Goal: Task Accomplishment & Management: Complete application form

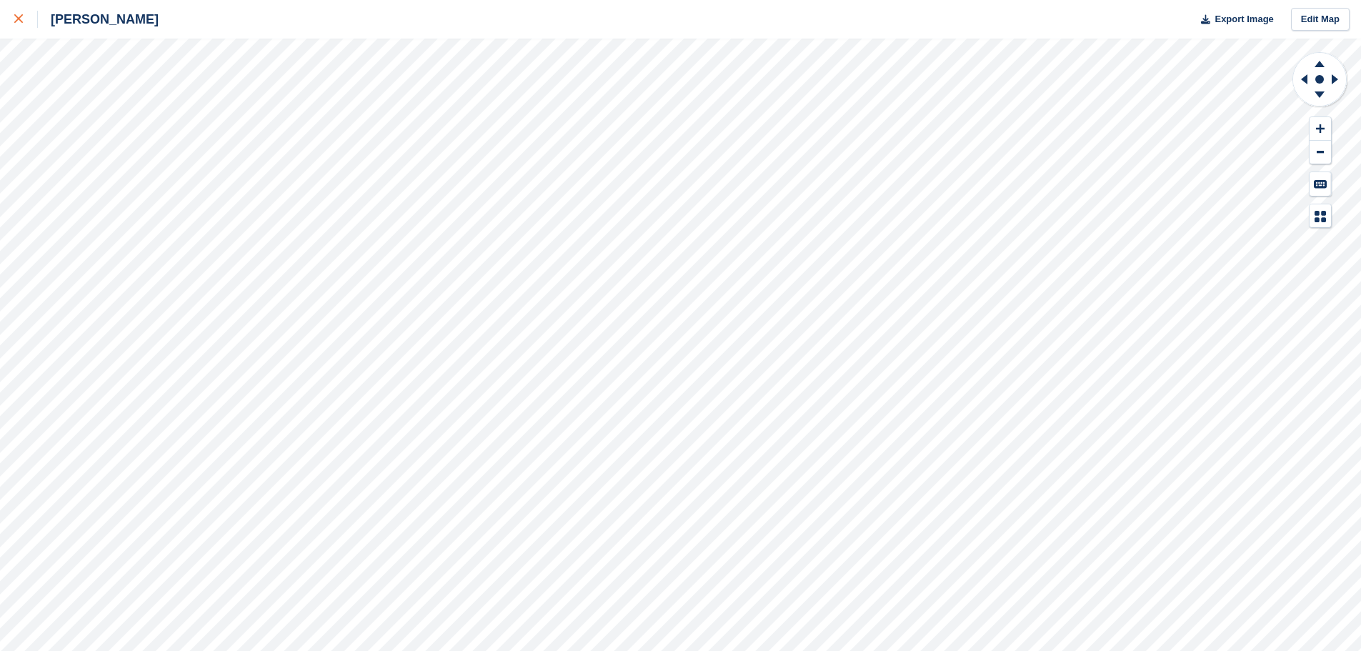
click at [14, 18] on icon at bounding box center [18, 18] width 9 height 9
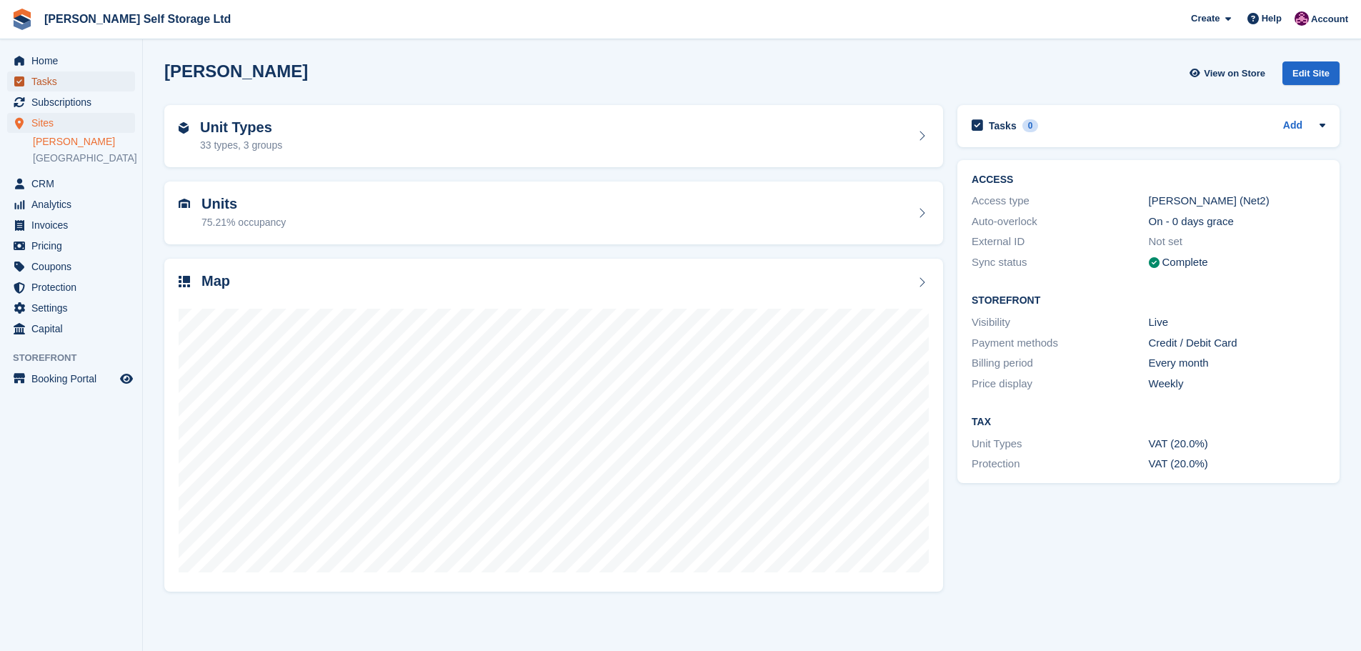
click at [55, 87] on span "Tasks" at bounding box center [74, 81] width 86 height 20
click at [54, 97] on span "Subscriptions" at bounding box center [74, 102] width 86 height 20
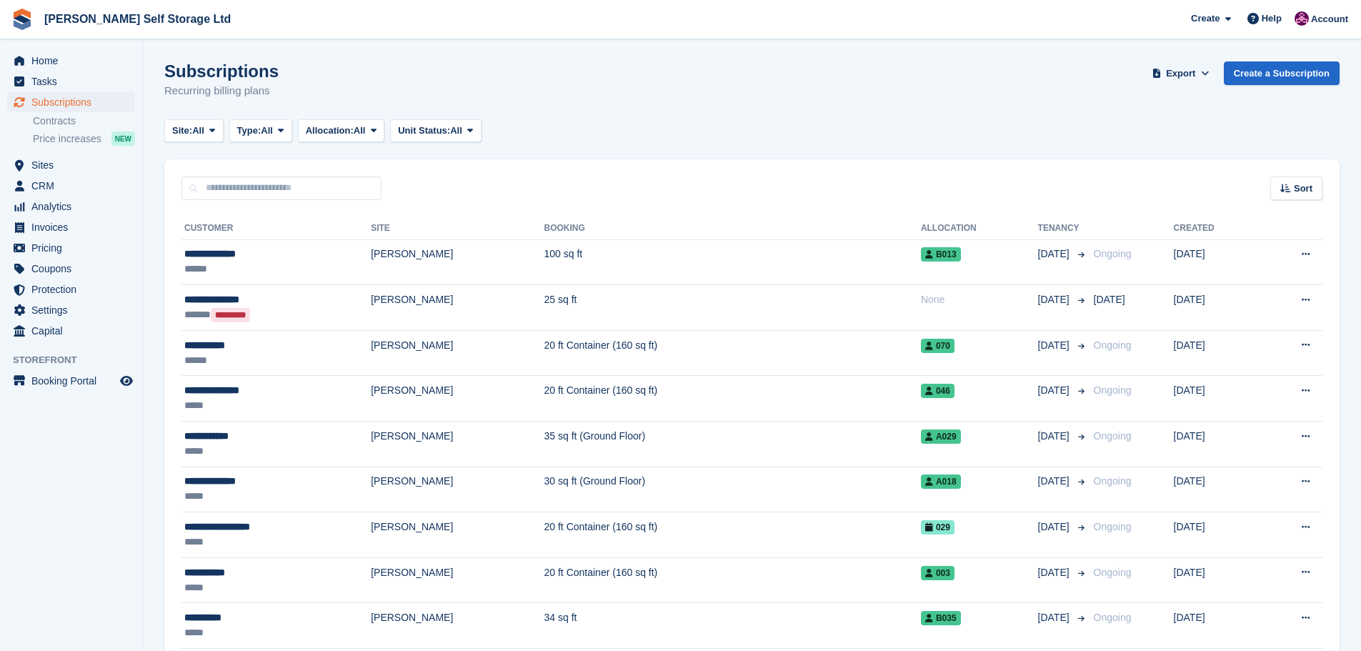
click at [57, 234] on span "Invoices" at bounding box center [74, 227] width 86 height 20
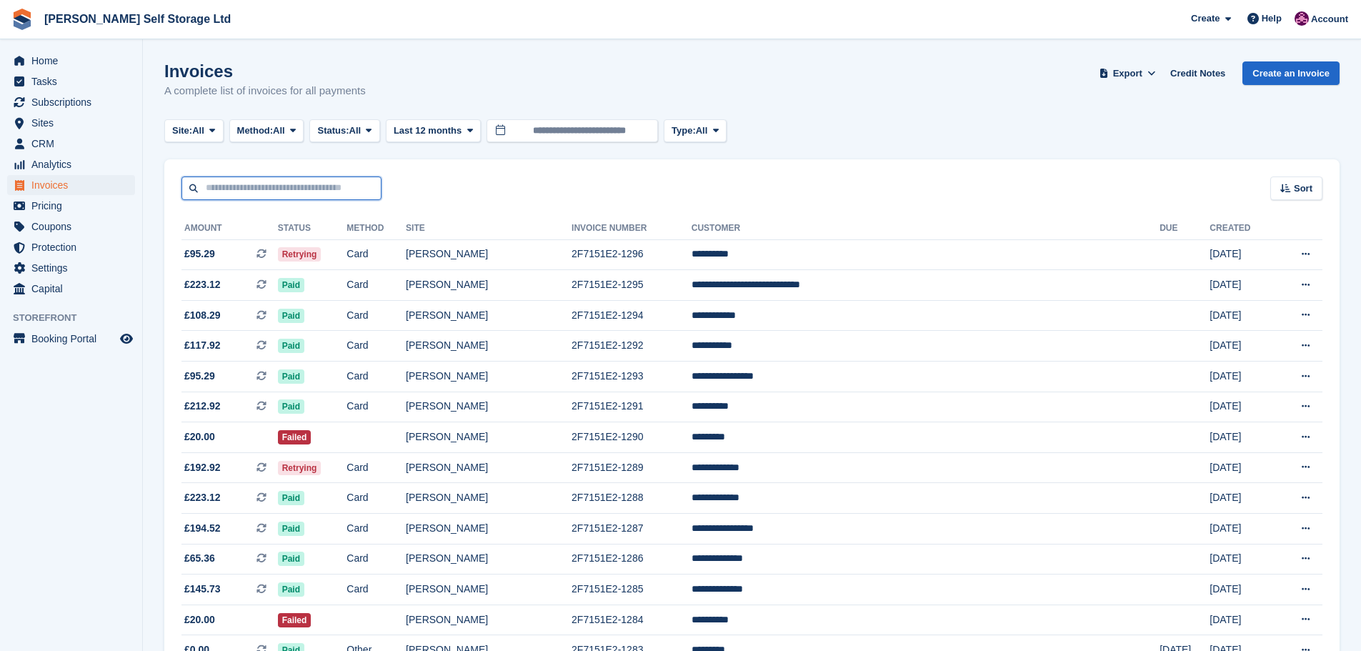
click at [260, 187] on input "text" at bounding box center [281, 188] width 200 height 24
type input "*"
type input "**"
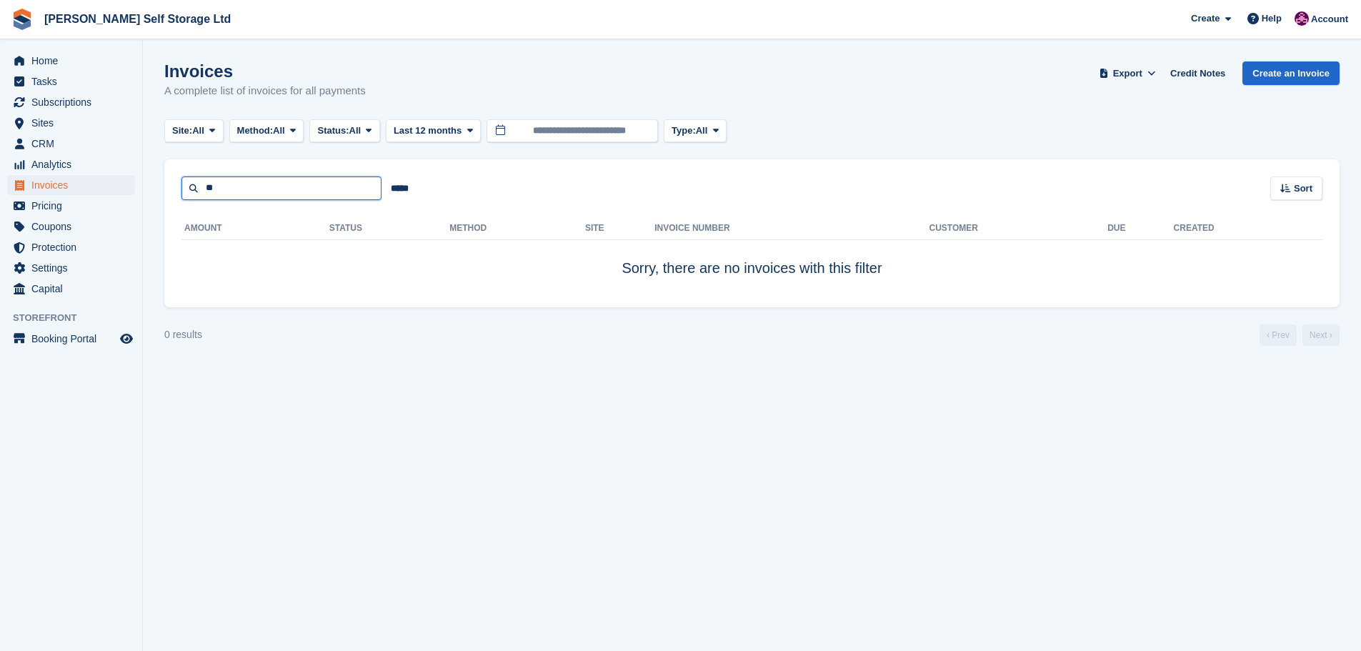
drag, startPoint x: 271, startPoint y: 190, endPoint x: 208, endPoint y: 179, distance: 63.8
click at [208, 179] on input "**" at bounding box center [281, 188] width 200 height 24
click at [402, 186] on input "*****" at bounding box center [399, 188] width 36 height 24
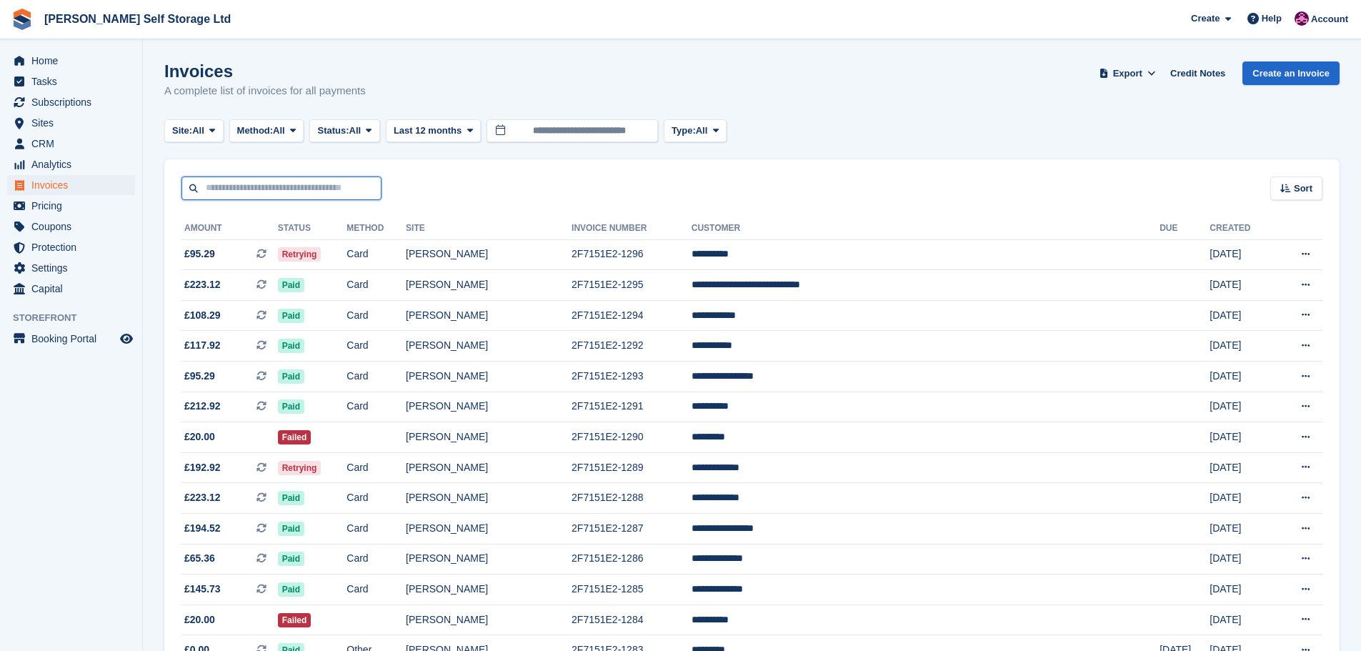
click at [236, 182] on input "text" at bounding box center [281, 188] width 200 height 24
click at [1315, 66] on link "Create an Invoice" at bounding box center [1290, 73] width 97 height 24
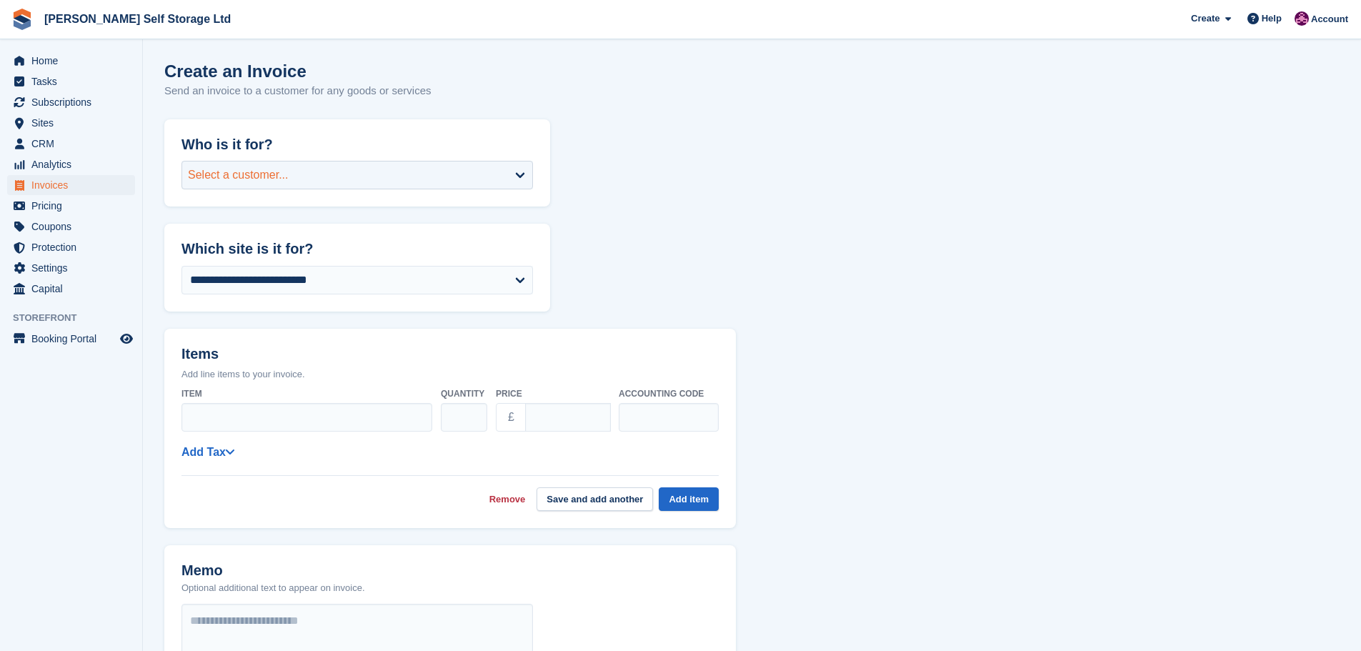
click at [326, 189] on div "Select a customer..." at bounding box center [356, 175] width 351 height 29
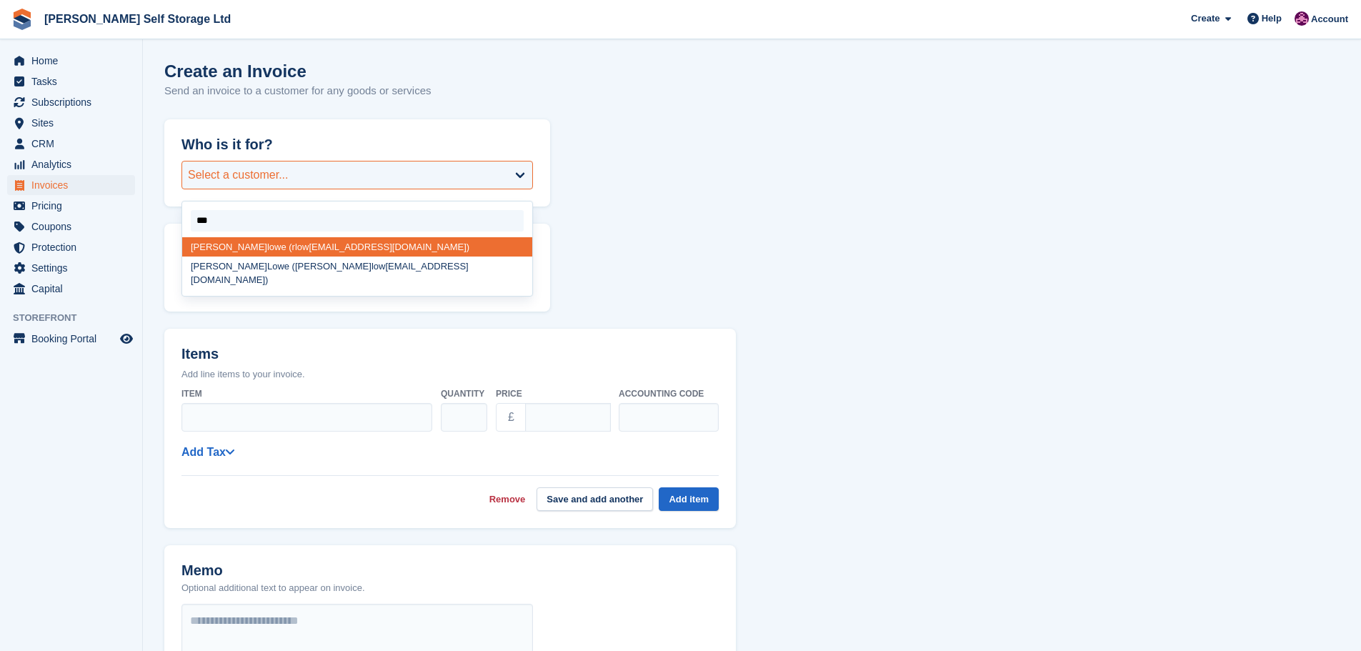
type input "****"
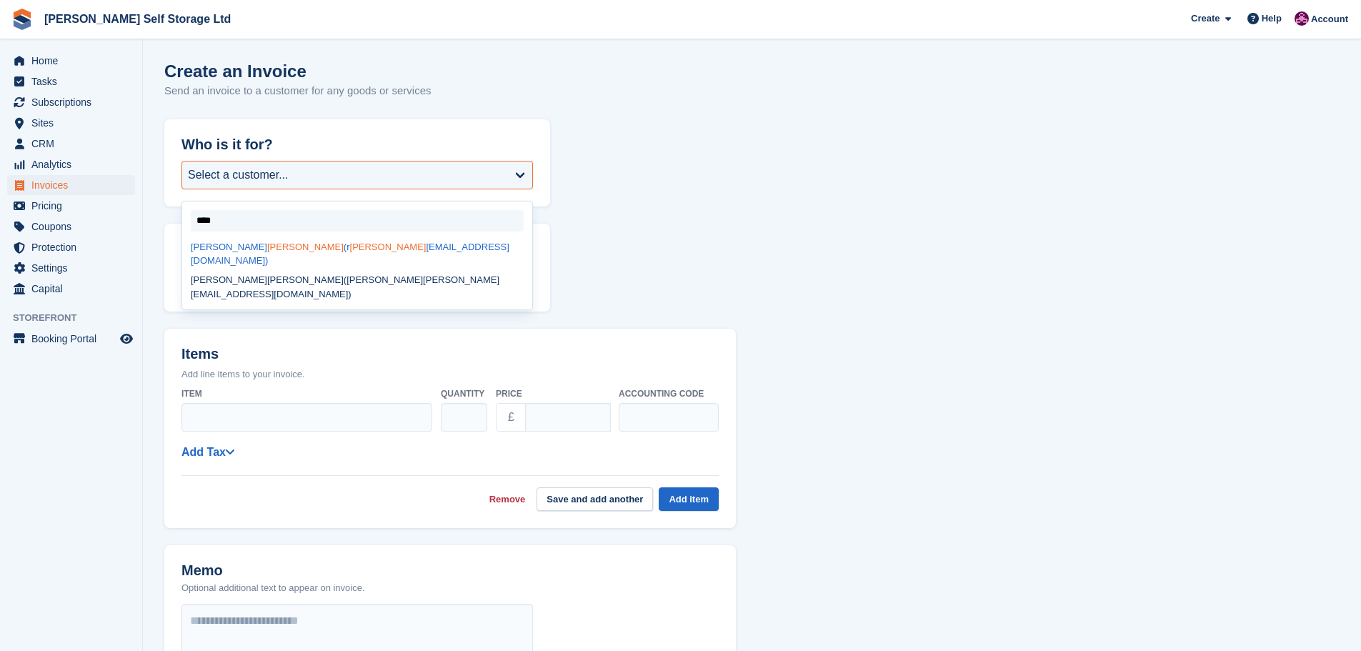
click at [276, 246] on div "rachel lowe (r lowe 73@hotmail.com)" at bounding box center [357, 254] width 350 height 34
select select "******"
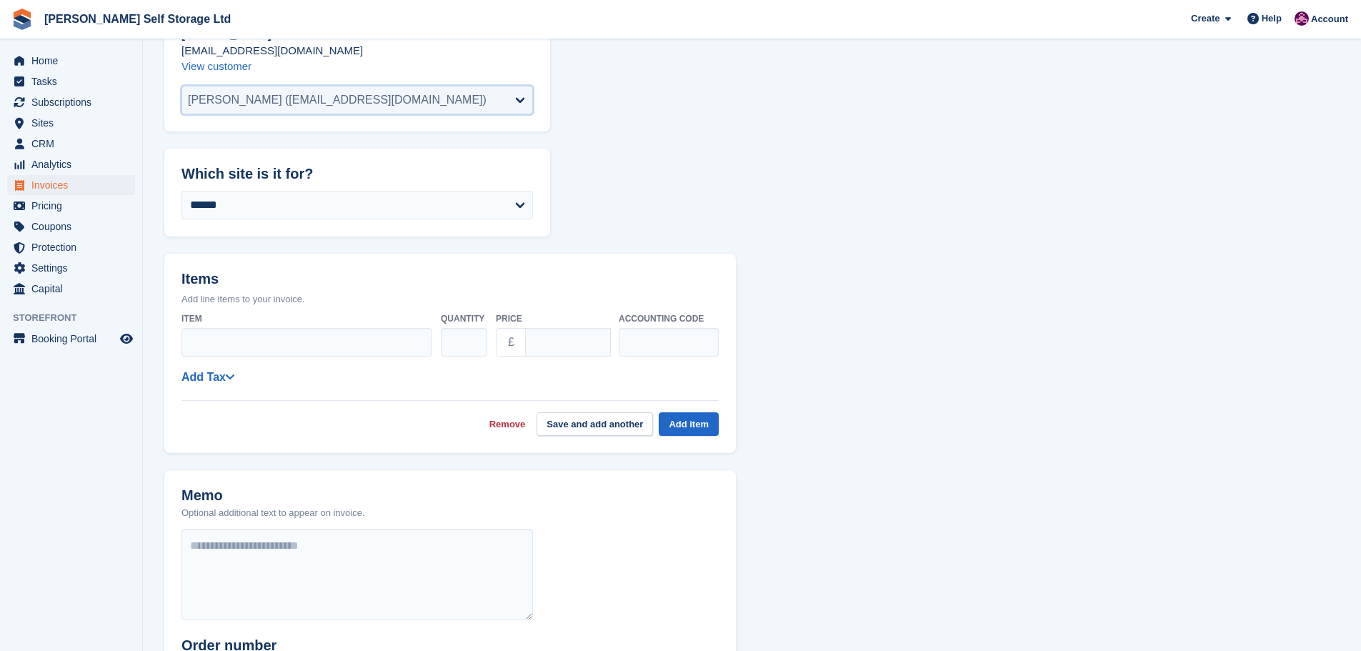
scroll to position [143, 0]
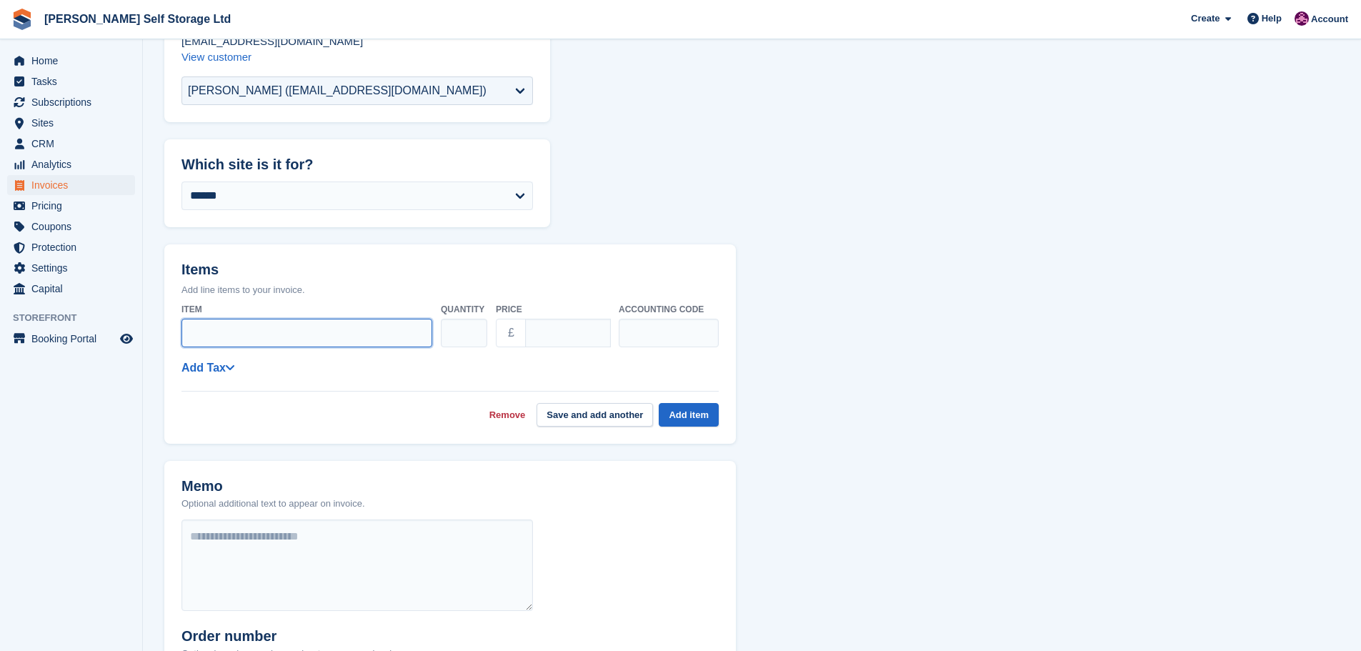
click at [219, 326] on input "Item" at bounding box center [306, 333] width 251 height 29
type input "**********"
drag, startPoint x: 578, startPoint y: 335, endPoint x: 479, endPoint y: 336, distance: 99.3
click at [479, 336] on div "**********" at bounding box center [449, 325] width 537 height 56
type input "**"
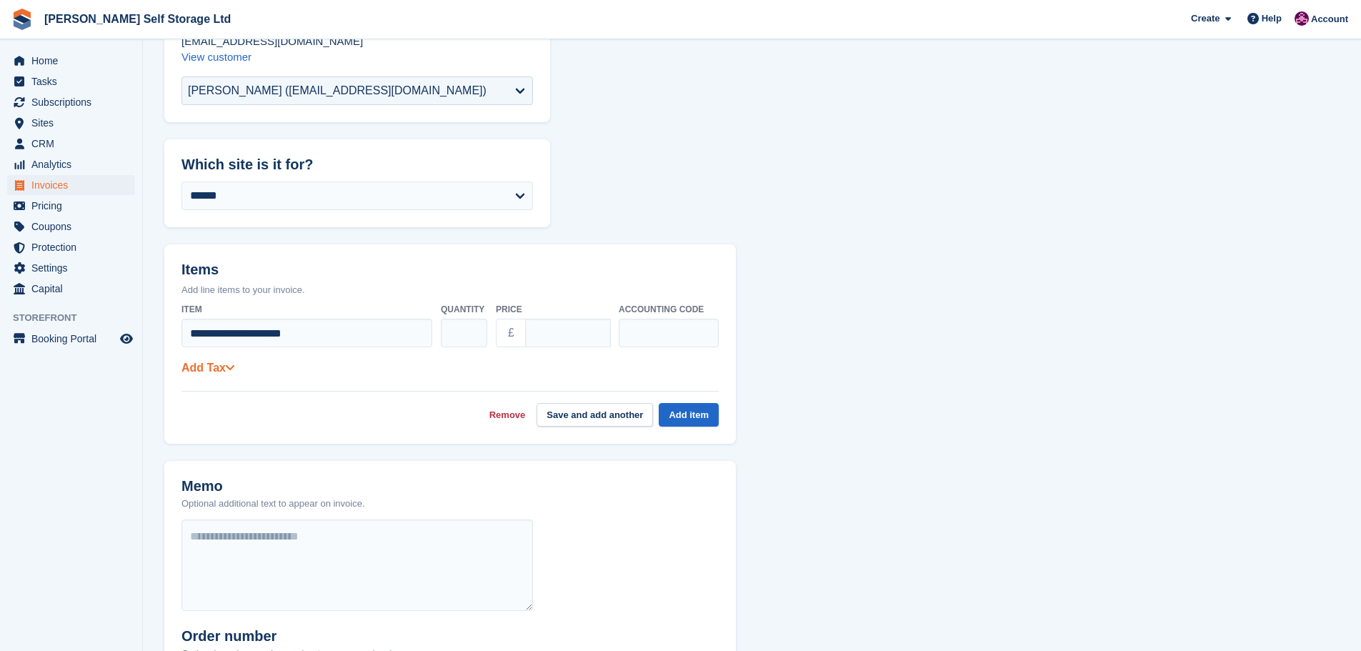
click at [206, 365] on link "Add Tax" at bounding box center [207, 367] width 53 height 12
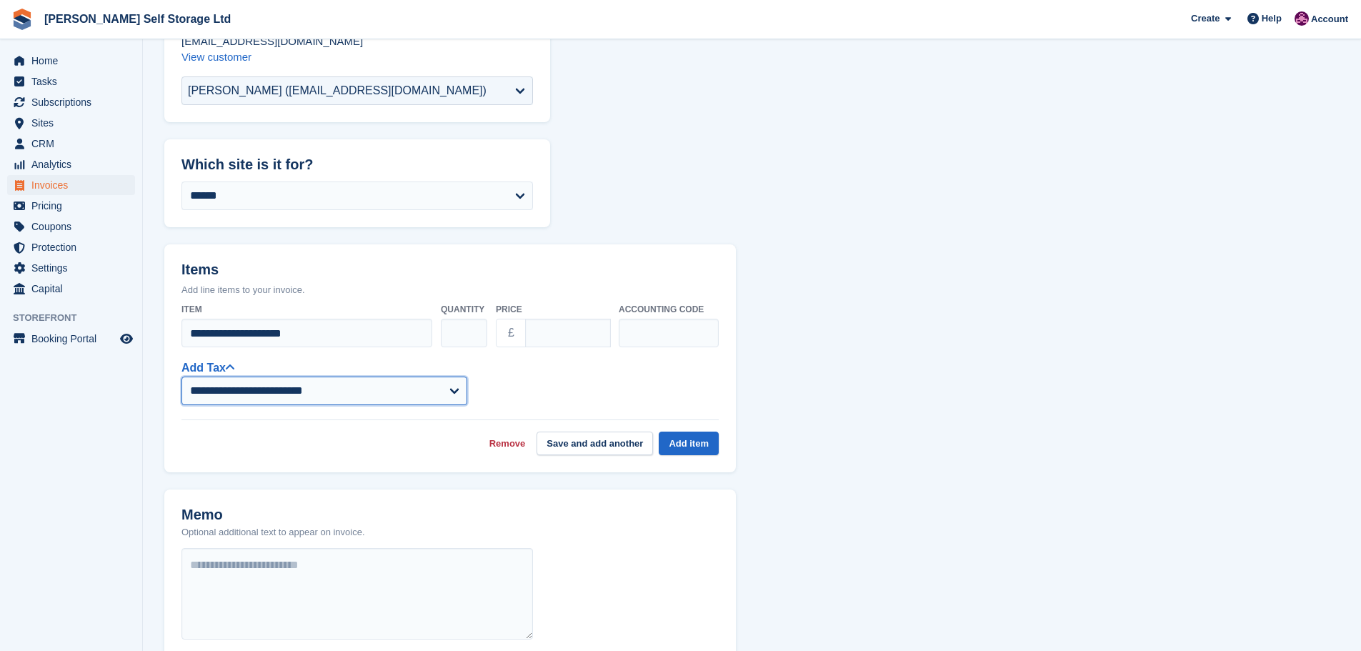
click at [226, 394] on select "**********" at bounding box center [324, 390] width 286 height 29
select select "****"
click at [181, 376] on select "**********" at bounding box center [324, 390] width 286 height 29
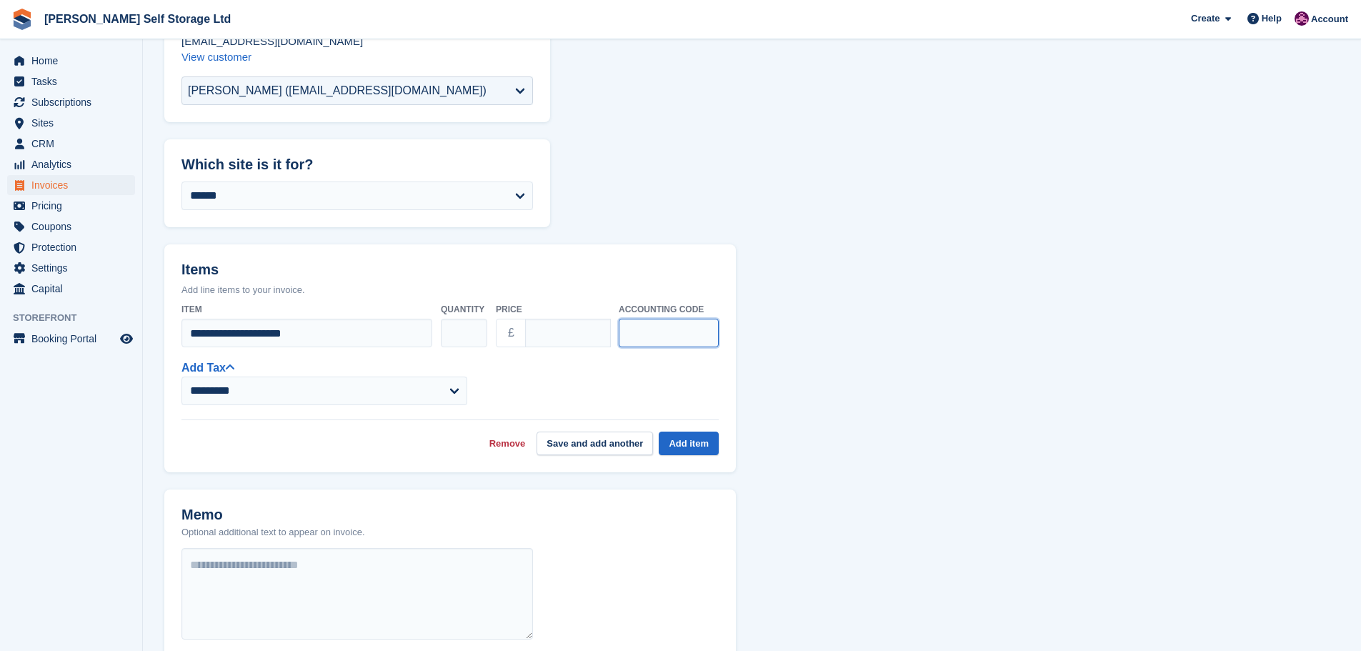
click at [632, 329] on input "text" at bounding box center [669, 333] width 100 height 29
type input "***"
click at [864, 374] on form "**********" at bounding box center [751, 460] width 1175 height 969
click at [699, 441] on button "Add item" at bounding box center [689, 443] width 60 height 24
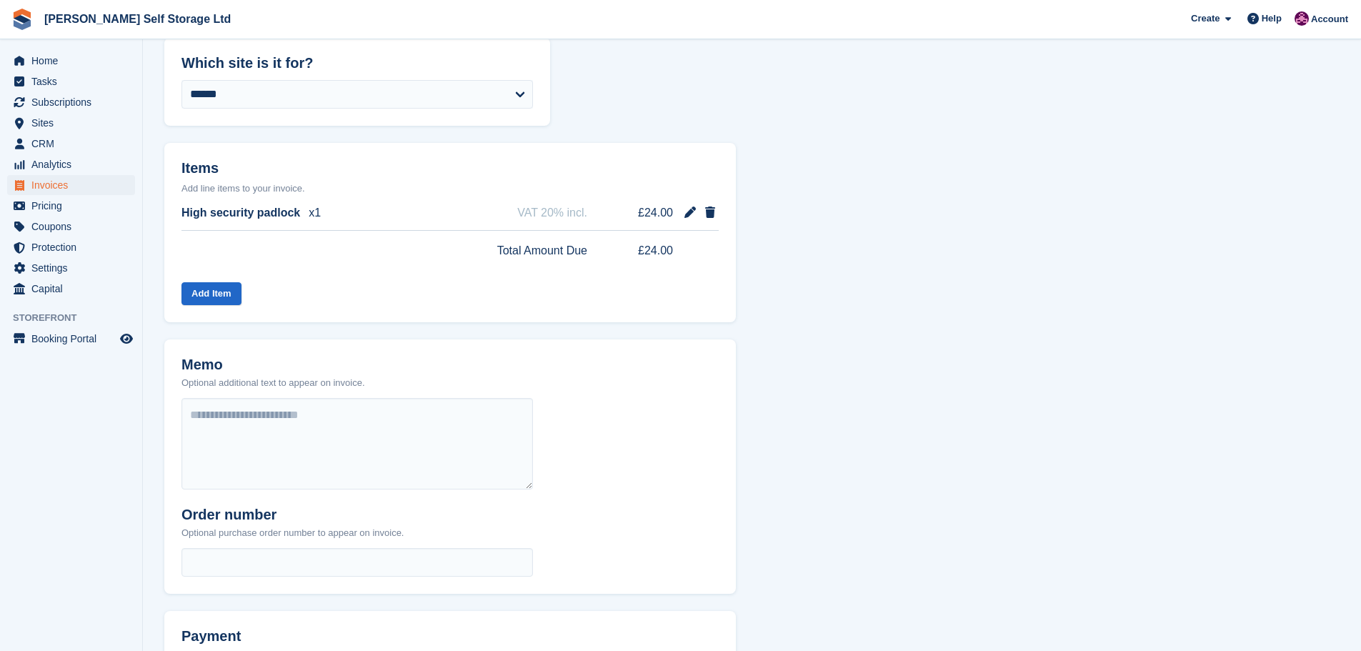
scroll to position [411, 0]
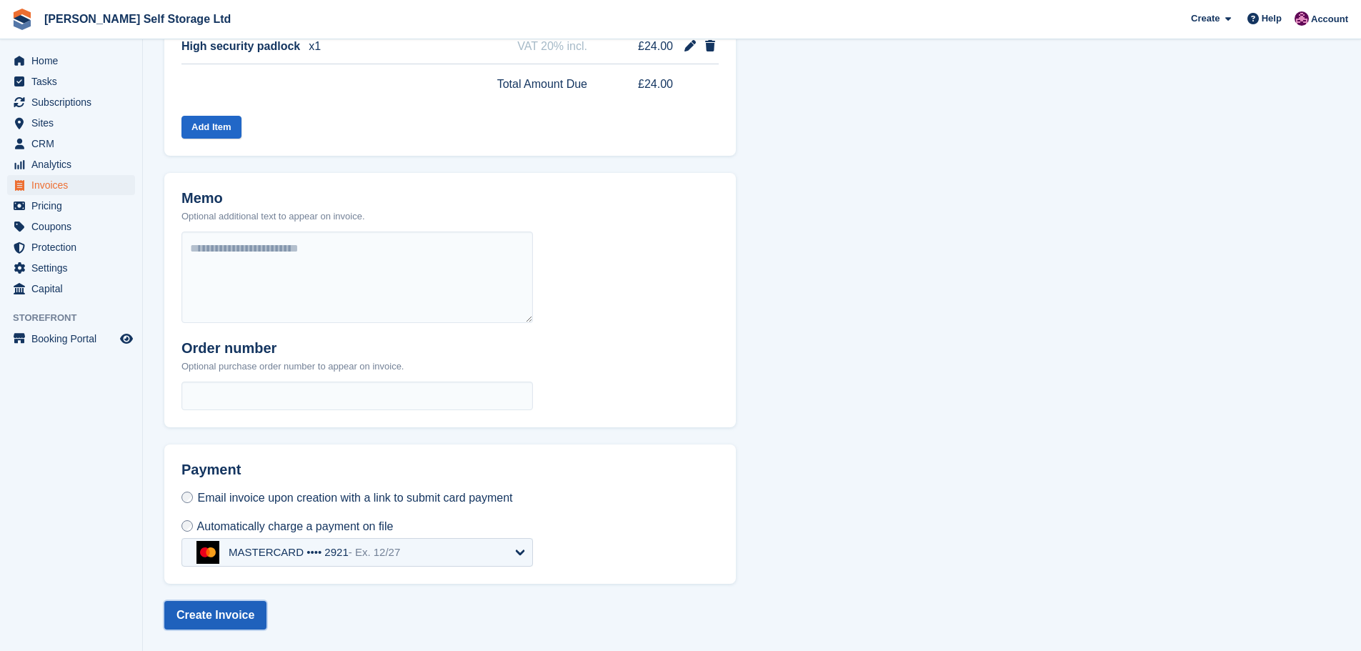
click at [231, 614] on button "Create Invoice" at bounding box center [215, 615] width 102 height 29
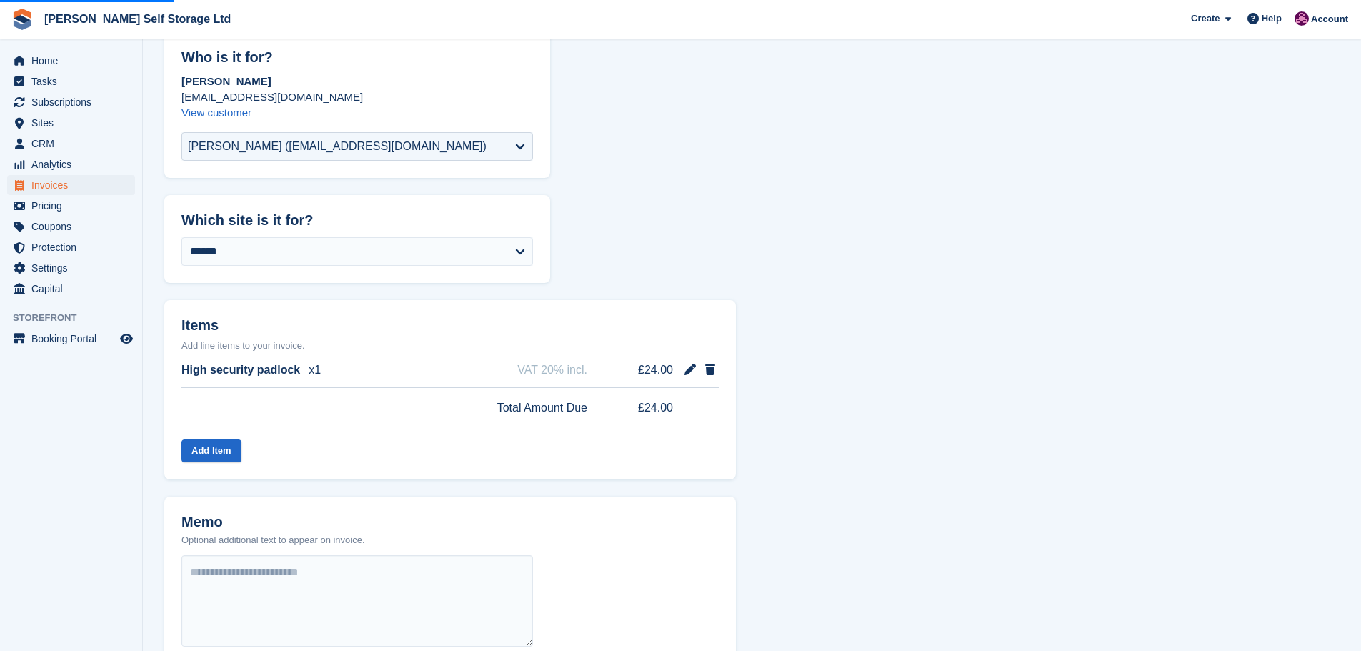
scroll to position [54, 0]
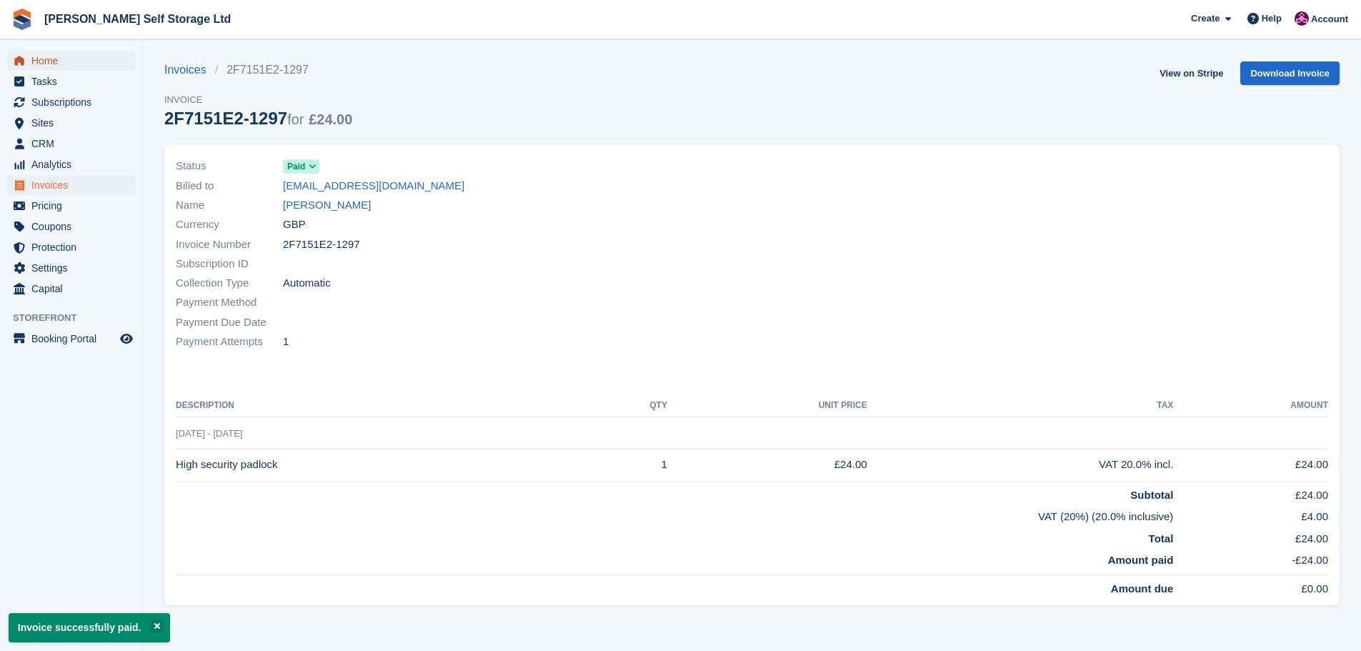
click at [52, 62] on span "Home" at bounding box center [74, 61] width 86 height 20
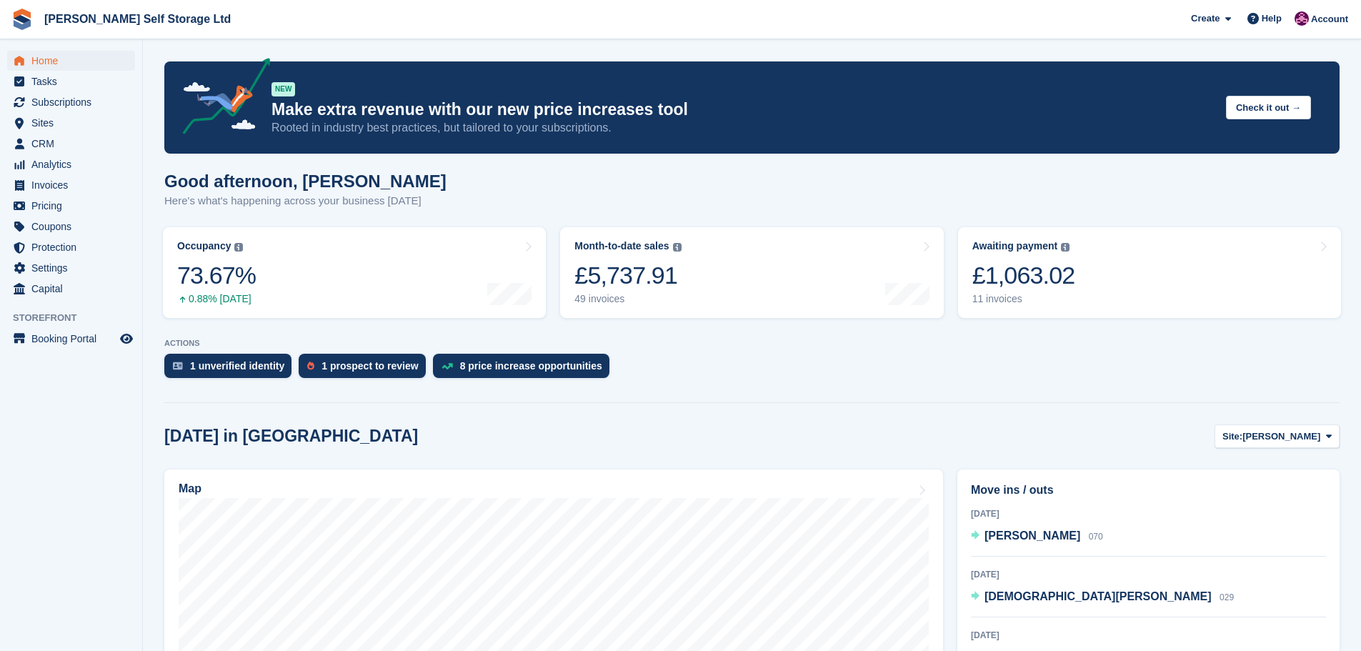
scroll to position [143, 0]
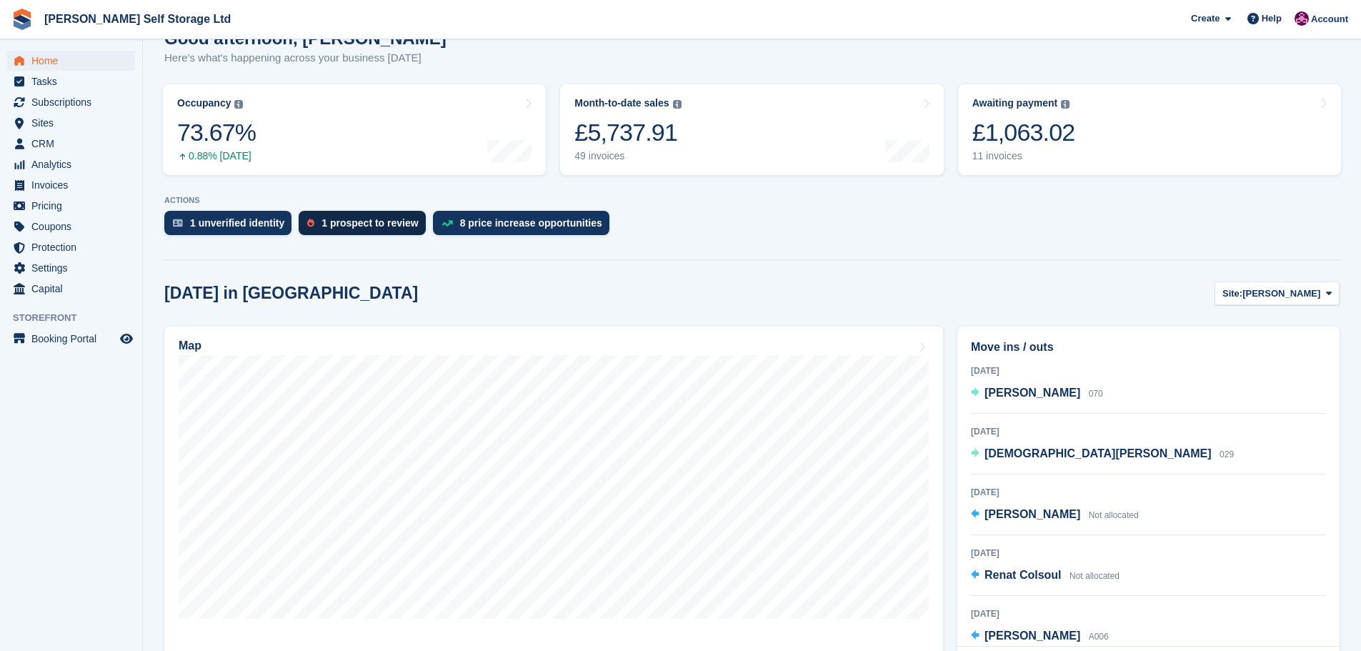
click at [357, 227] on div "1 prospect to review" at bounding box center [369, 222] width 96 height 11
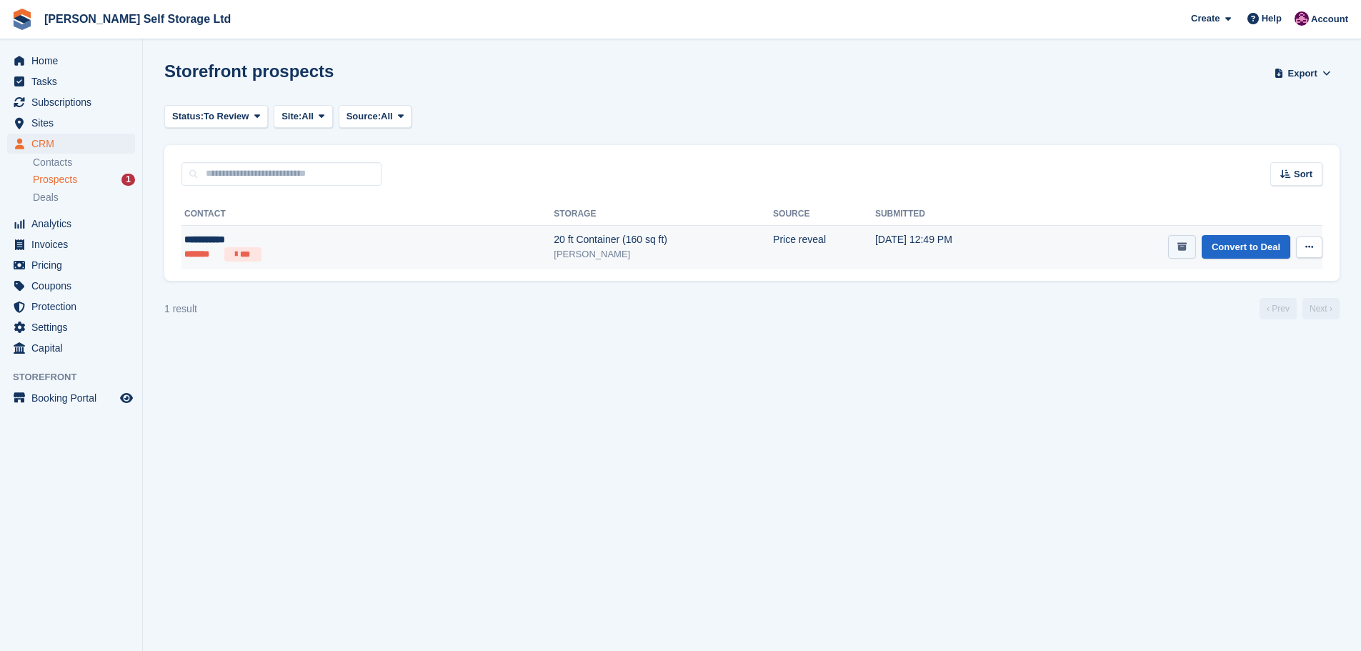
click at [1181, 246] on icon "submit" at bounding box center [1181, 246] width 9 height 9
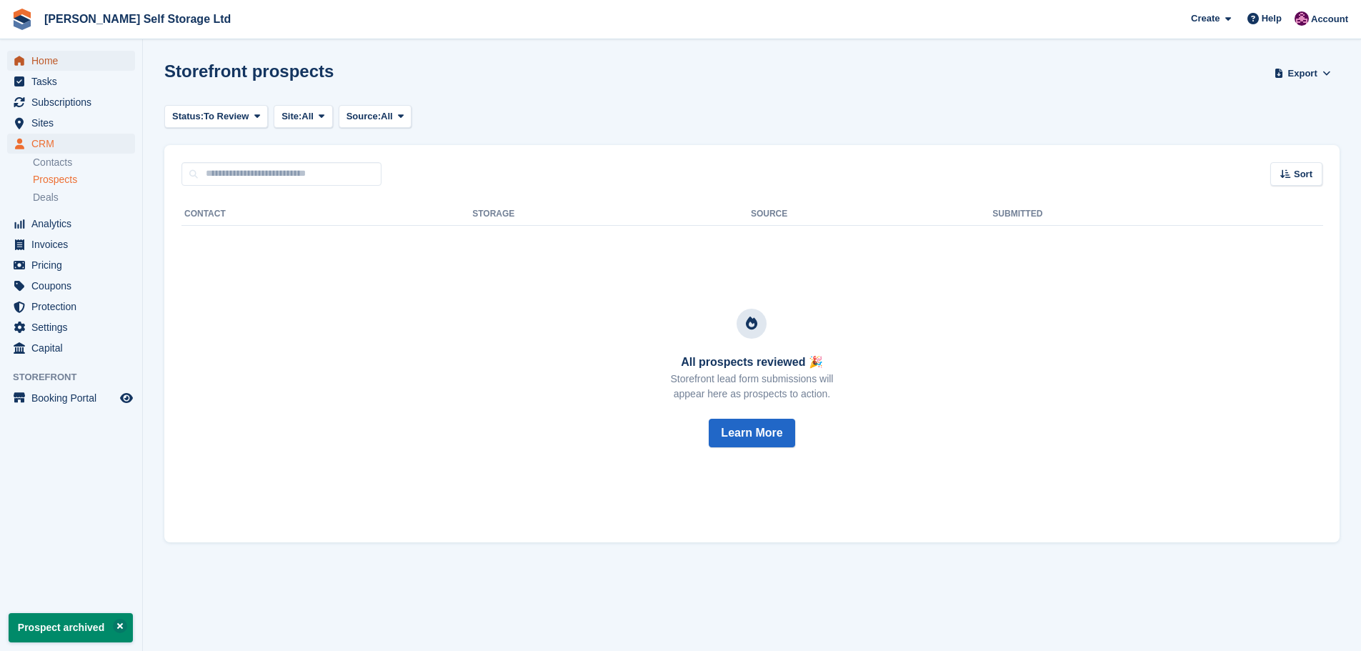
click at [40, 56] on span "Home" at bounding box center [74, 61] width 86 height 20
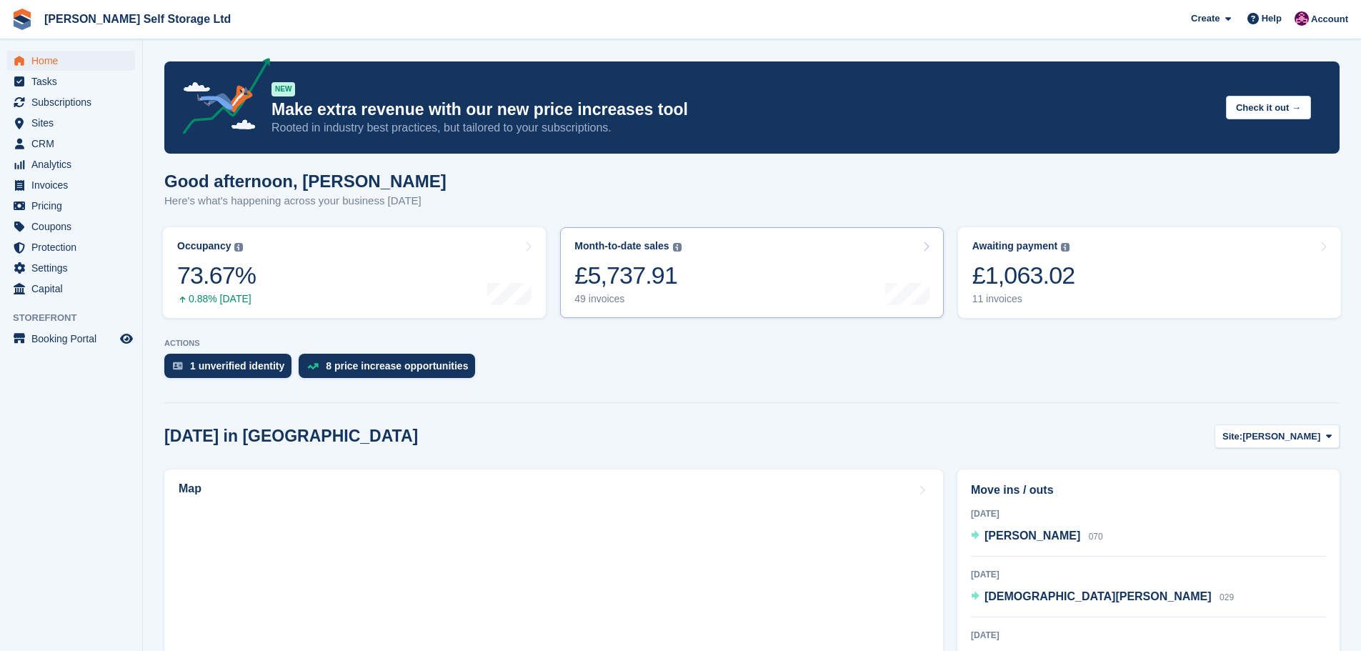
click at [696, 259] on link "Month-to-date sales The sum of all finalised invoices generated this month to d…" at bounding box center [751, 272] width 383 height 91
click at [648, 270] on div "£5,737.91" at bounding box center [627, 275] width 106 height 29
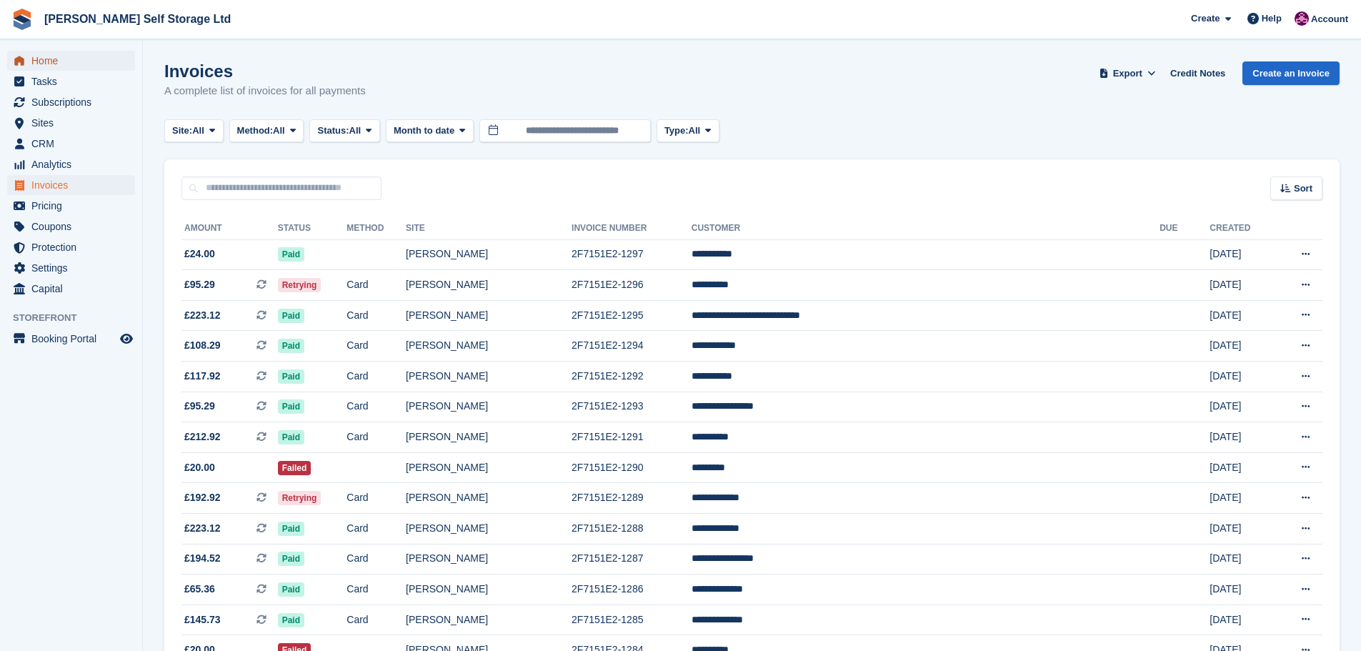
click at [60, 59] on span "Home" at bounding box center [74, 61] width 86 height 20
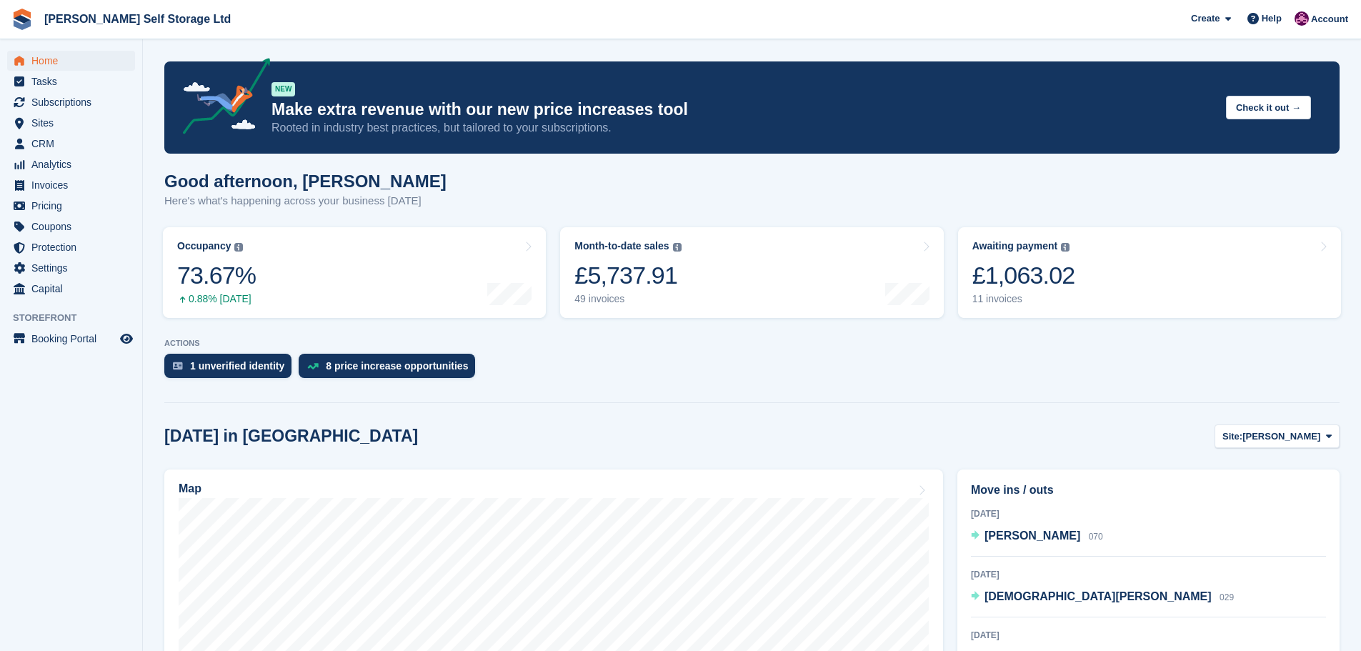
scroll to position [214, 0]
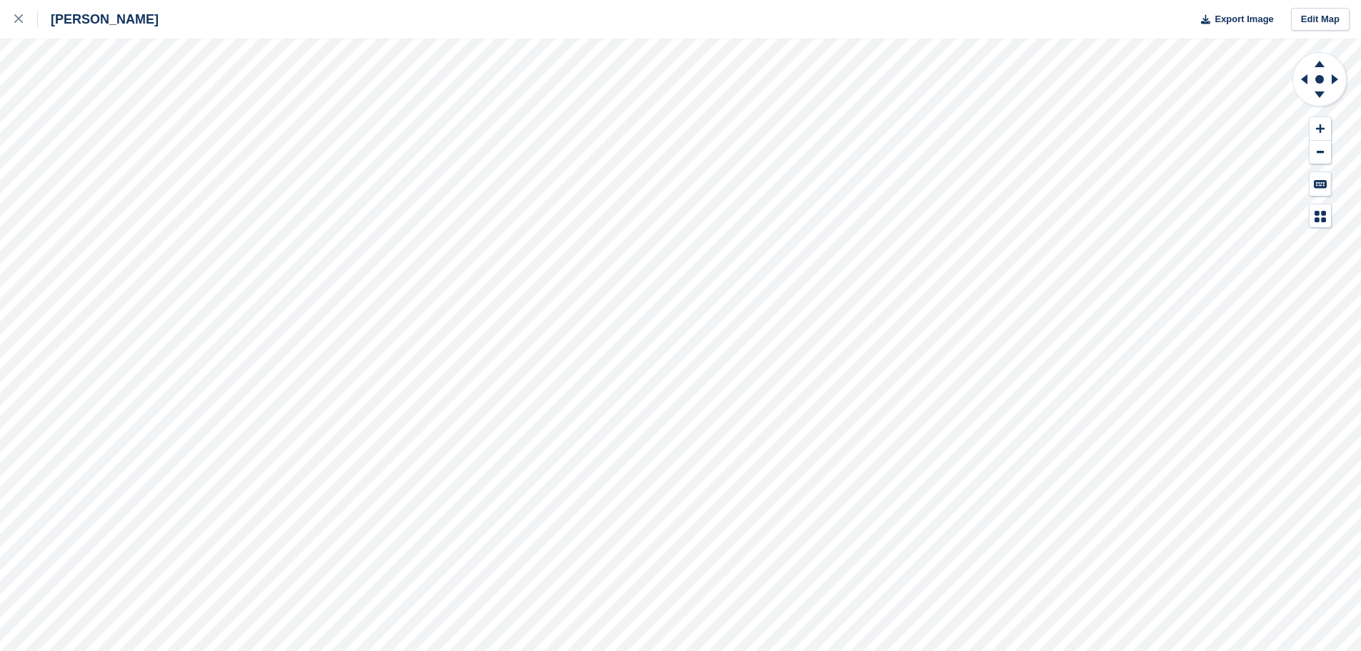
click at [48, 212] on div "[PERSON_NAME] Export Image Edit Map" at bounding box center [680, 325] width 1361 height 651
click at [84, 100] on div "[PERSON_NAME] Export Image Edit Map" at bounding box center [680, 325] width 1361 height 651
click at [19, 4] on link at bounding box center [19, 19] width 38 height 39
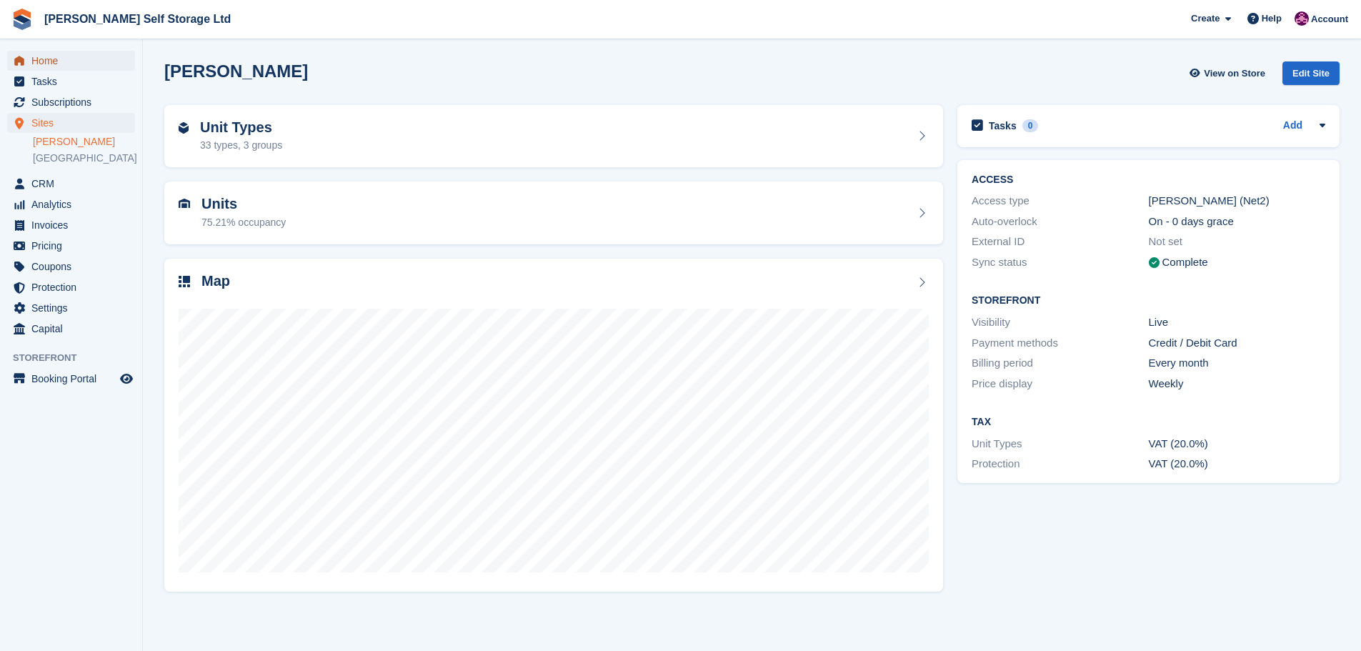
click at [47, 61] on span "Home" at bounding box center [74, 61] width 86 height 20
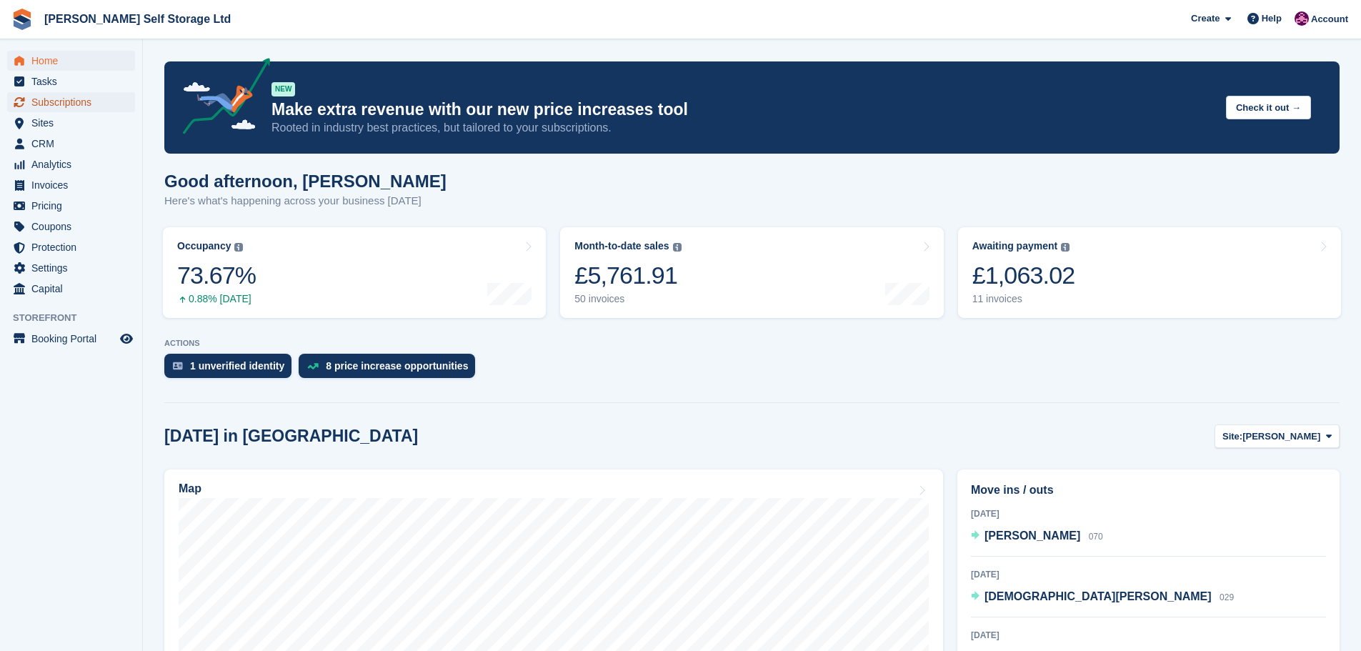
click at [49, 106] on span "Subscriptions" at bounding box center [74, 102] width 86 height 20
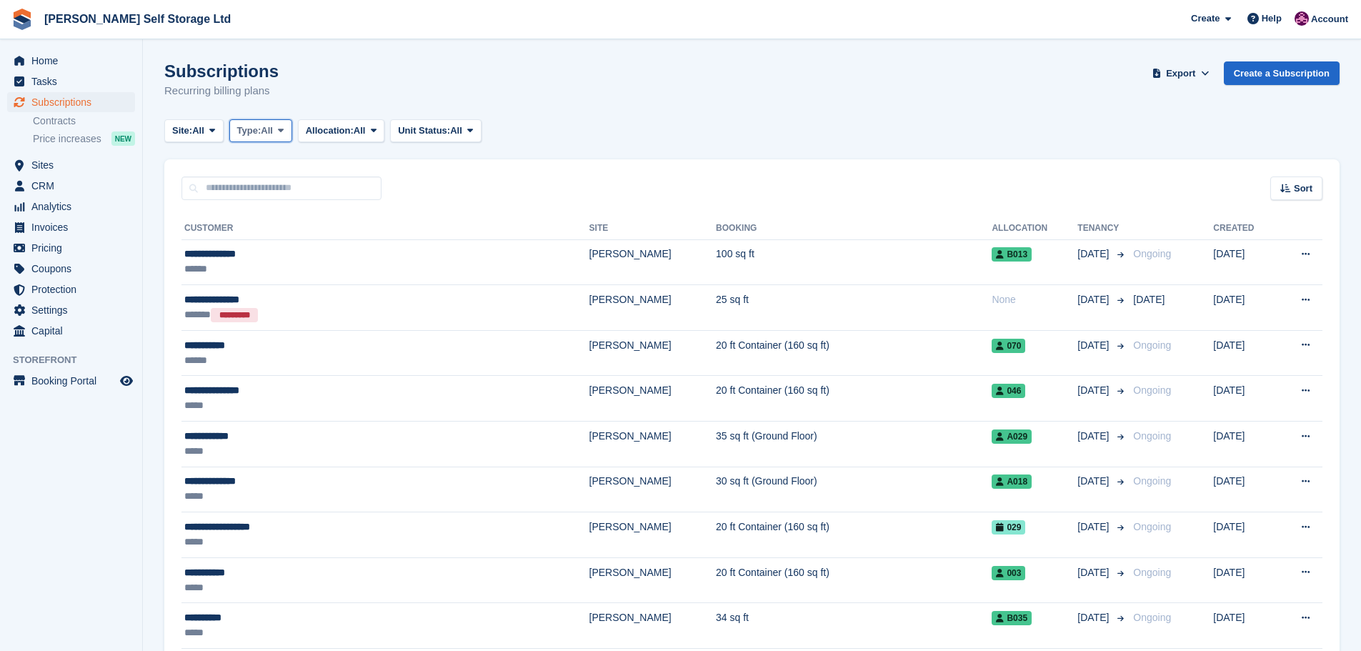
click at [255, 134] on span "Type:" at bounding box center [249, 131] width 24 height 14
click at [346, 128] on span "Allocation:" at bounding box center [330, 131] width 48 height 14
click at [439, 124] on span "Unit Status:" at bounding box center [424, 131] width 52 height 14
click at [606, 105] on div "Subscriptions Recurring billing plans Export Export Subscriptions Export a CSV …" at bounding box center [751, 88] width 1175 height 55
click at [50, 190] on span "CRM" at bounding box center [74, 186] width 86 height 20
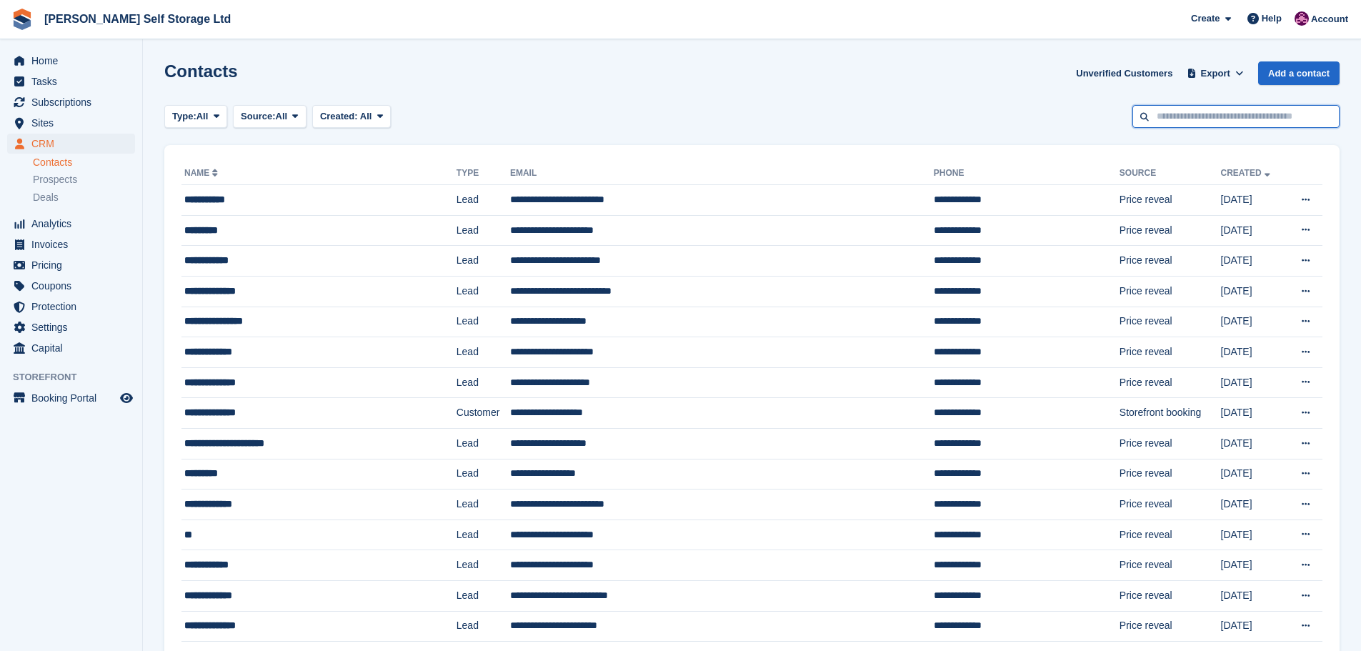
click at [1237, 118] on input "text" at bounding box center [1235, 117] width 207 height 24
type input "*******"
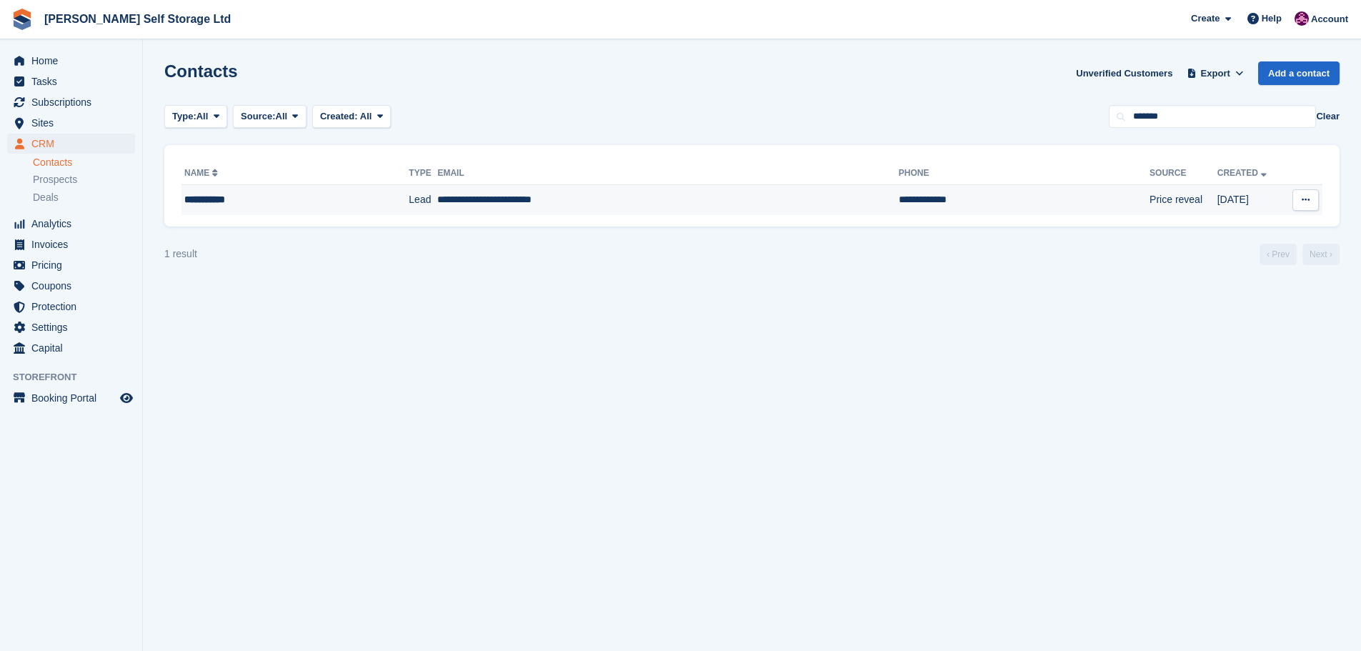
click at [414, 193] on td "Lead" at bounding box center [423, 200] width 29 height 30
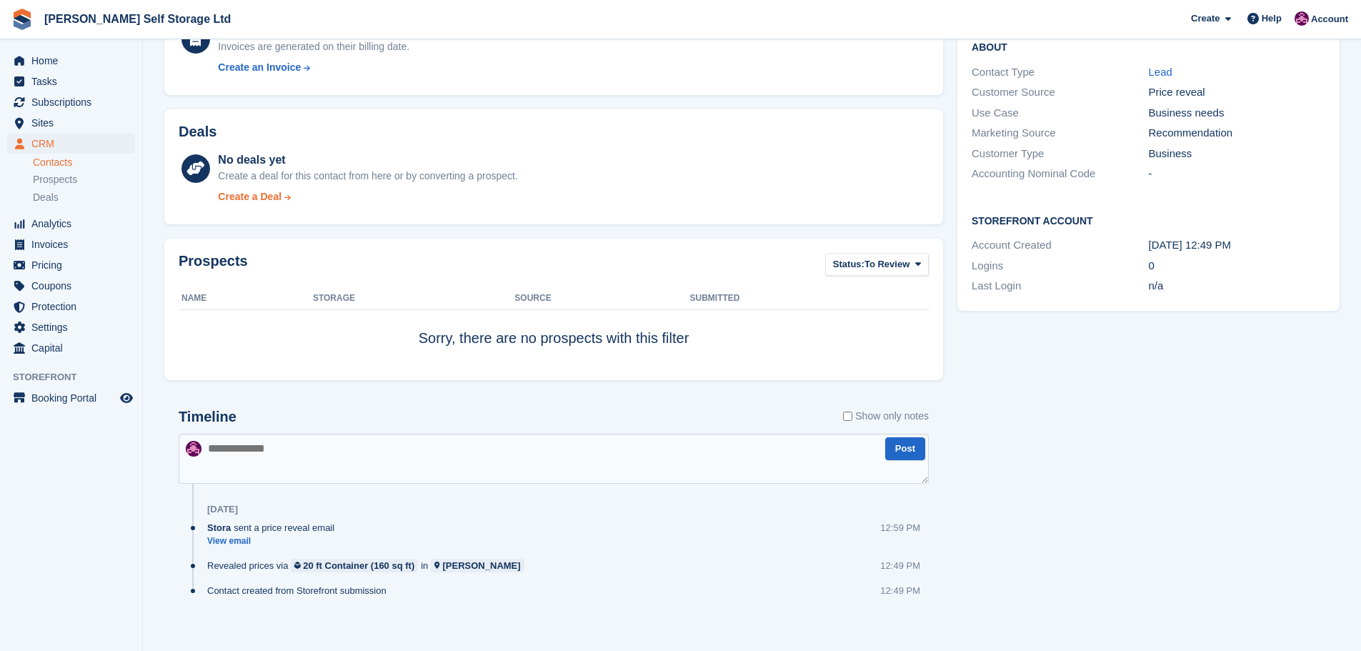
scroll to position [271, 0]
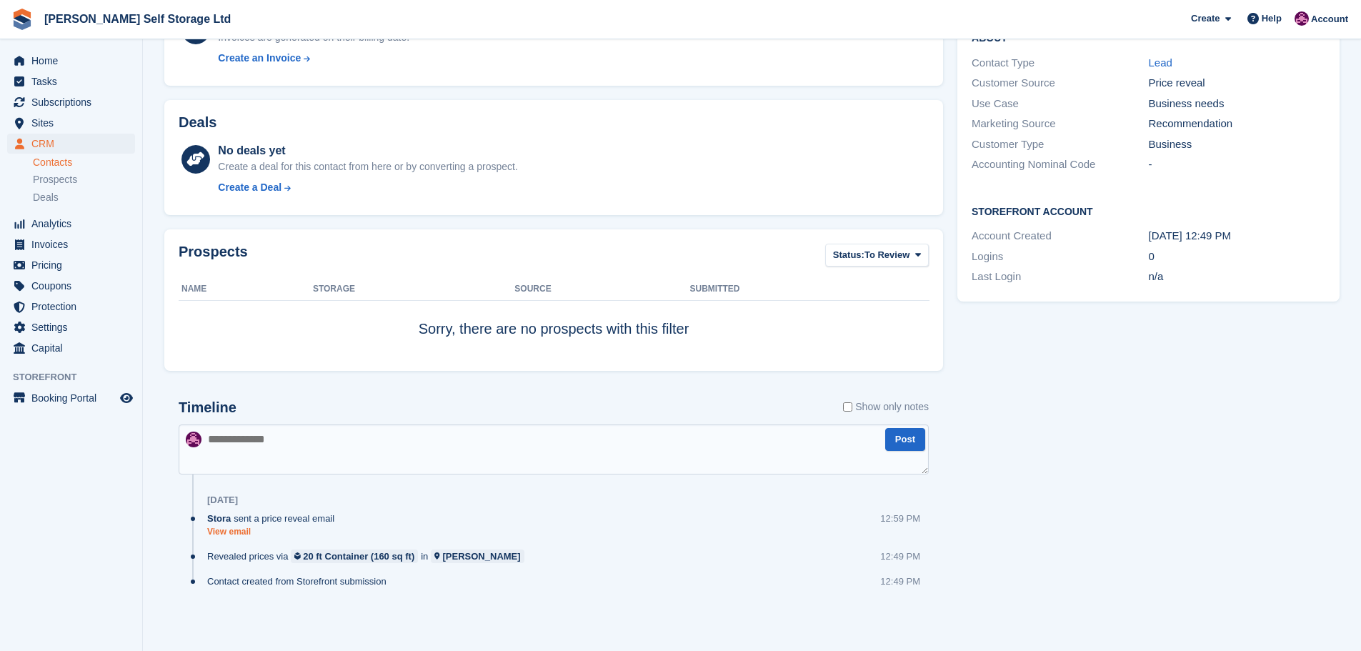
click at [232, 533] on link "View email" at bounding box center [274, 532] width 134 height 12
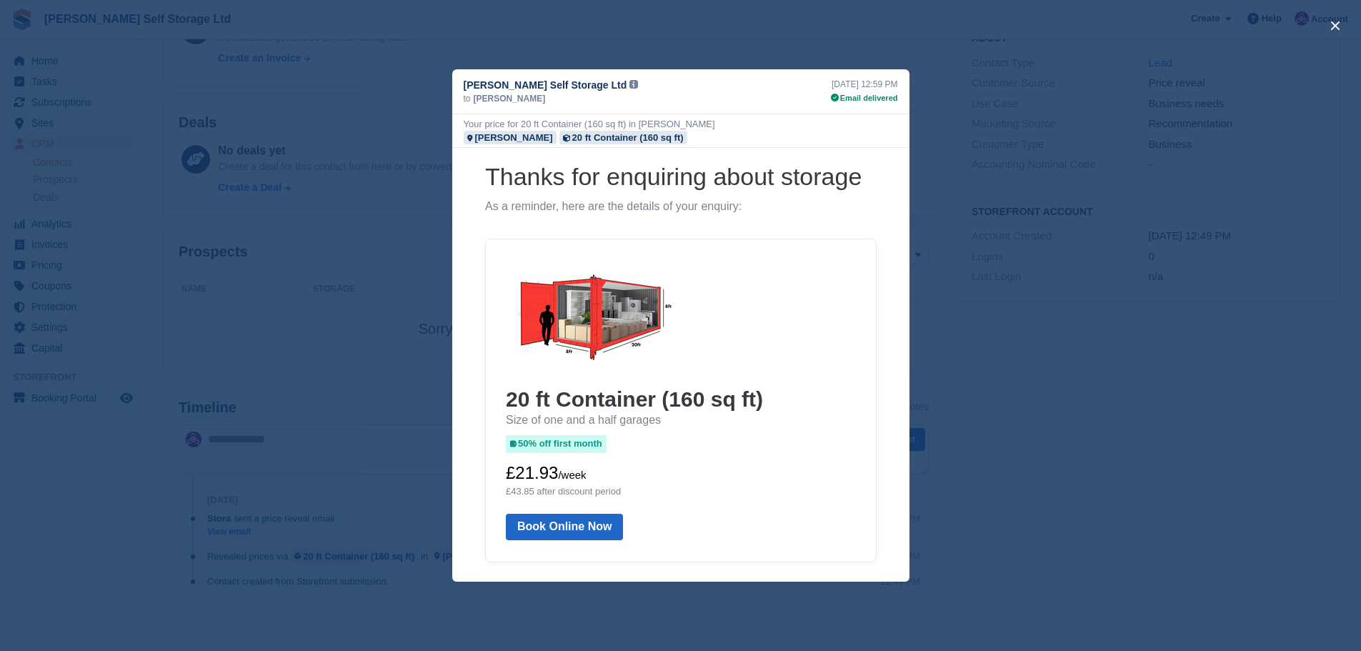
scroll to position [0, 0]
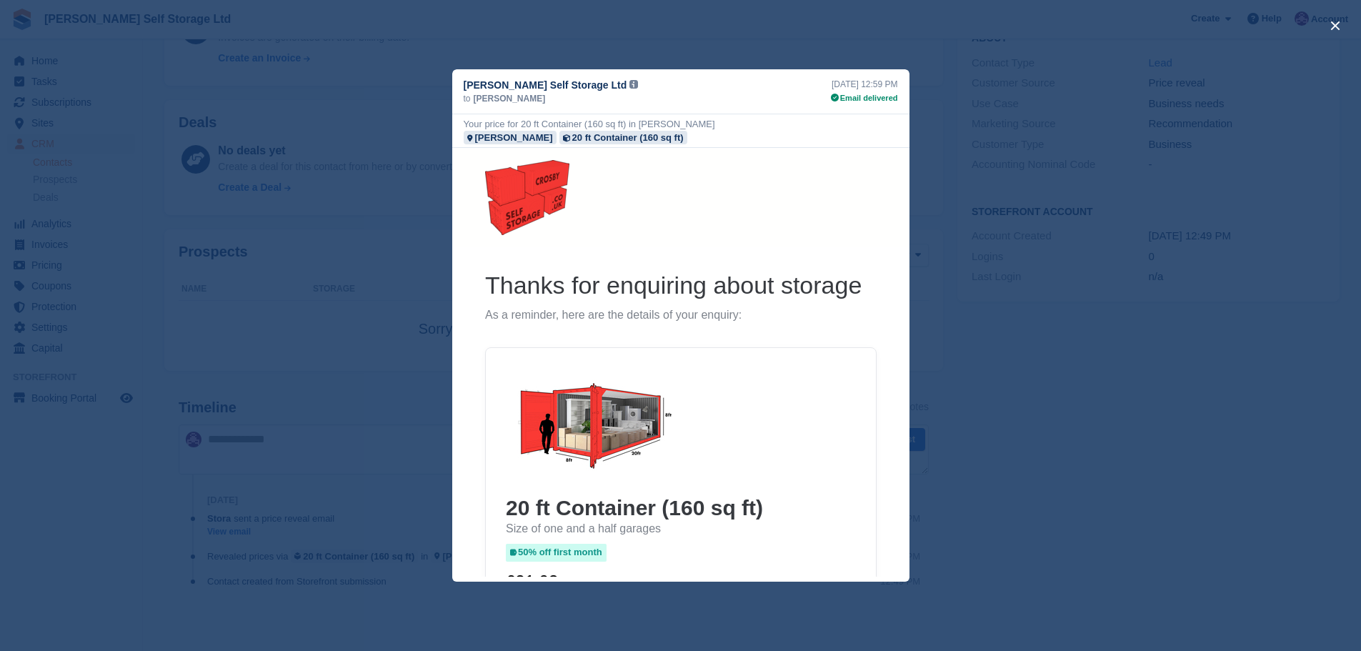
click at [1106, 336] on div "close" at bounding box center [680, 325] width 1361 height 651
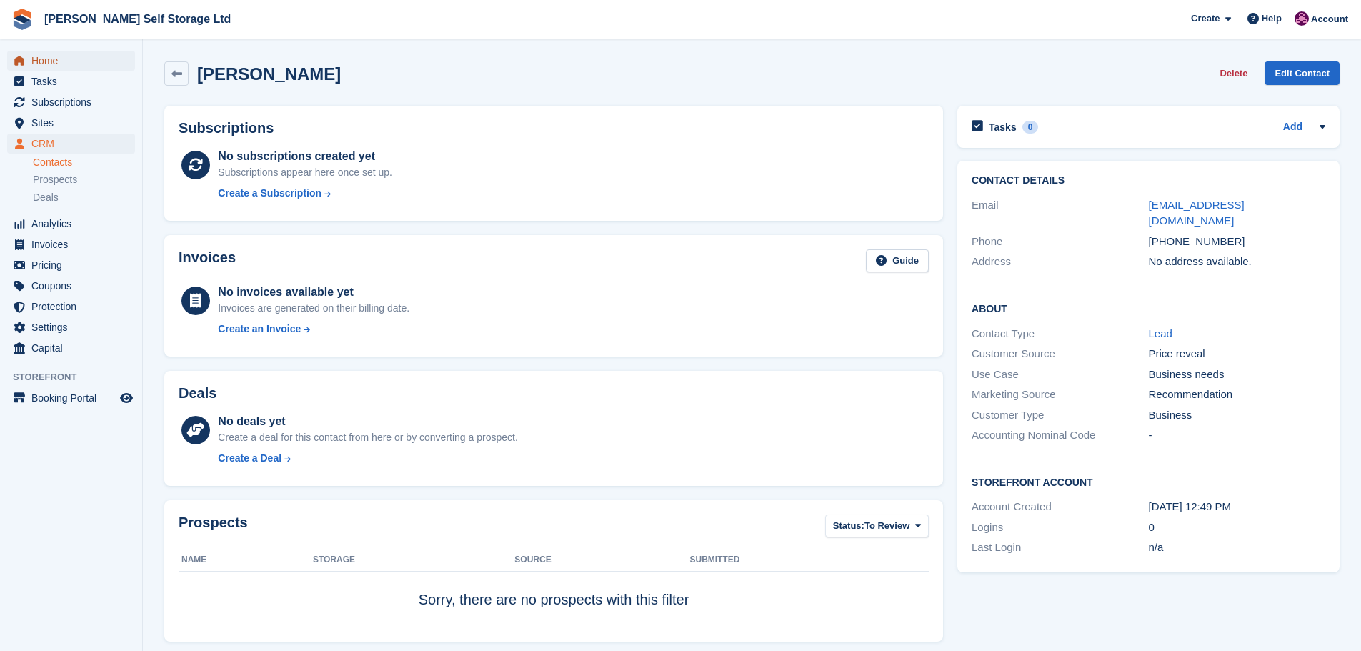
click at [41, 66] on span "Home" at bounding box center [74, 61] width 86 height 20
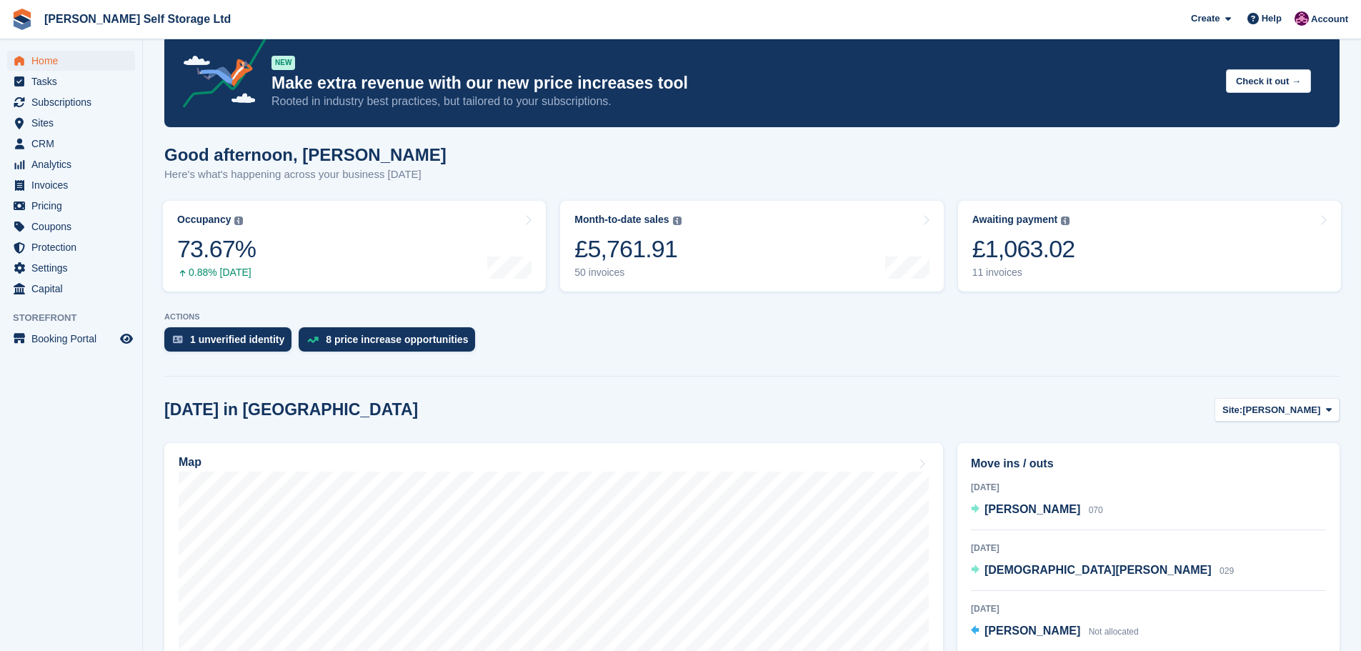
scroll to position [71, 0]
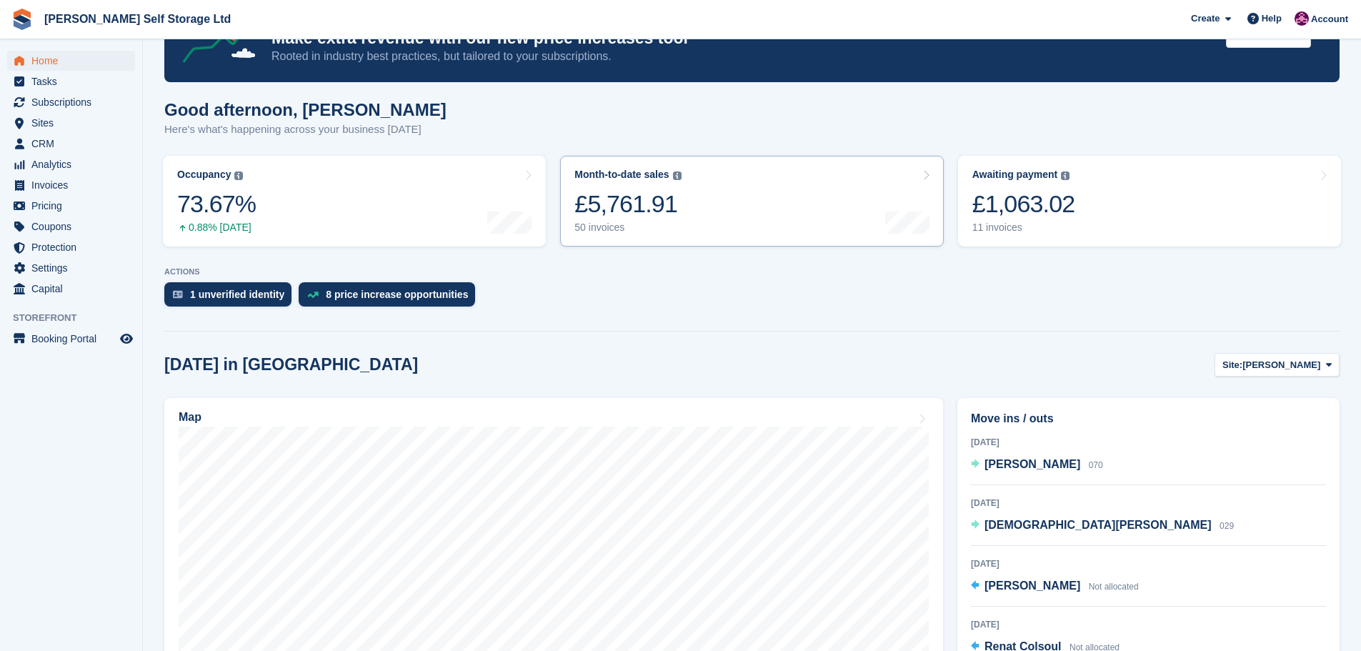
click at [686, 199] on link "Month-to-date sales The sum of all finalised invoices generated this month to d…" at bounding box center [751, 201] width 383 height 91
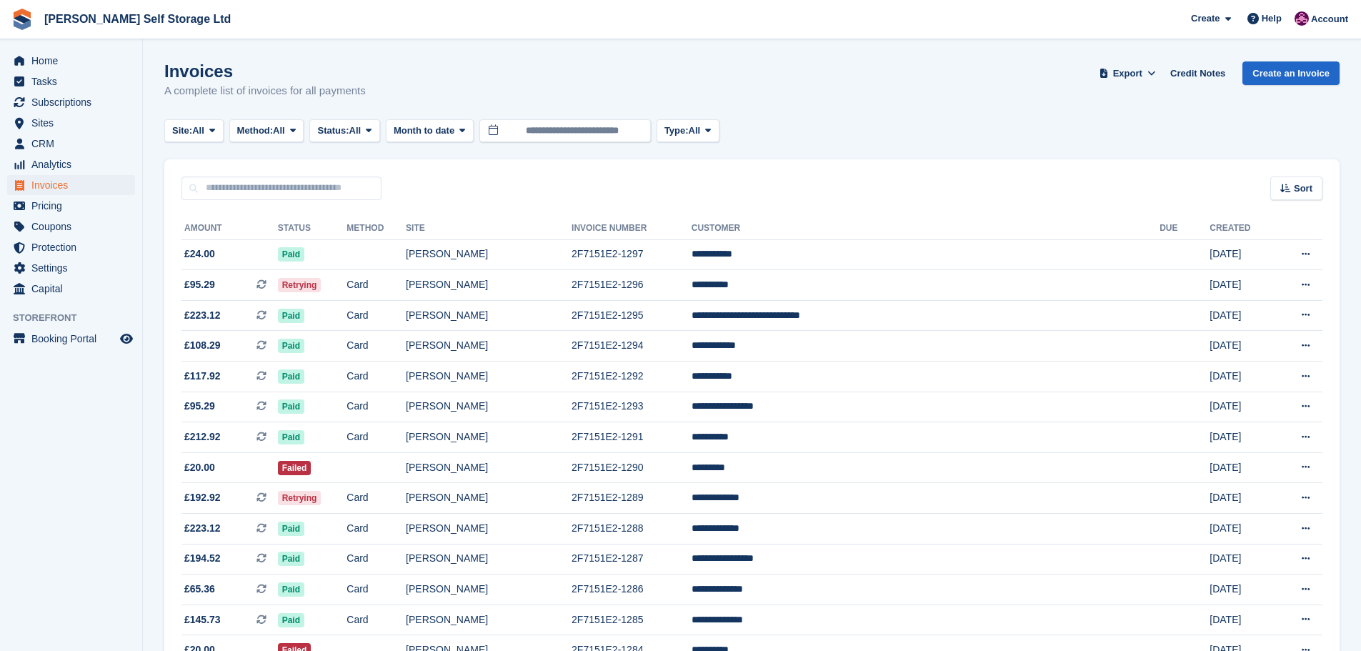
scroll to position [71, 0]
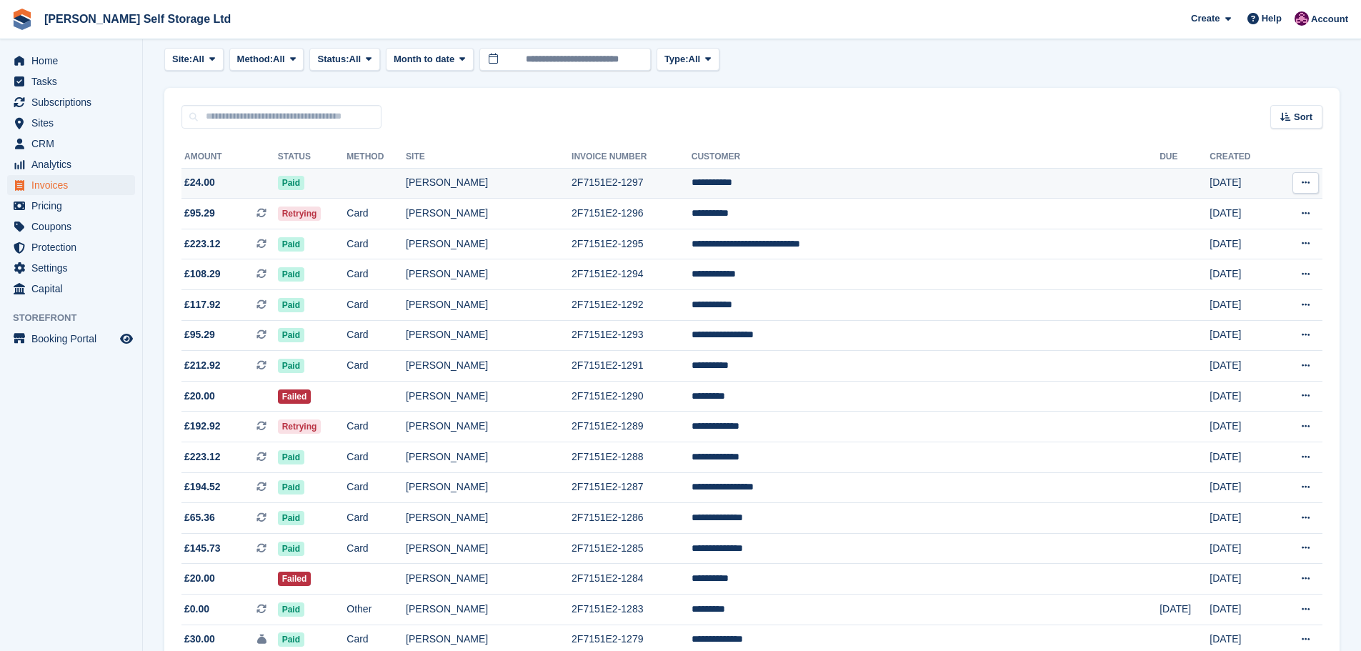
click at [347, 176] on td "Paid" at bounding box center [312, 183] width 69 height 31
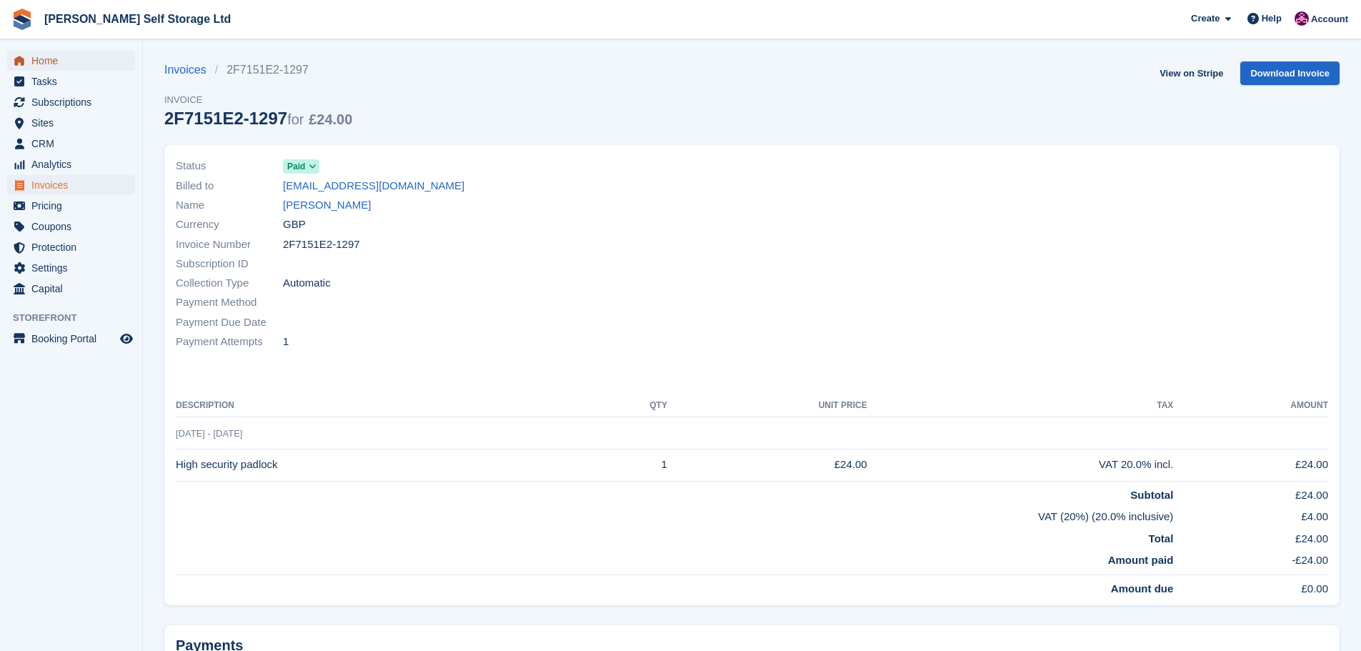
click at [48, 61] on span "Home" at bounding box center [74, 61] width 86 height 20
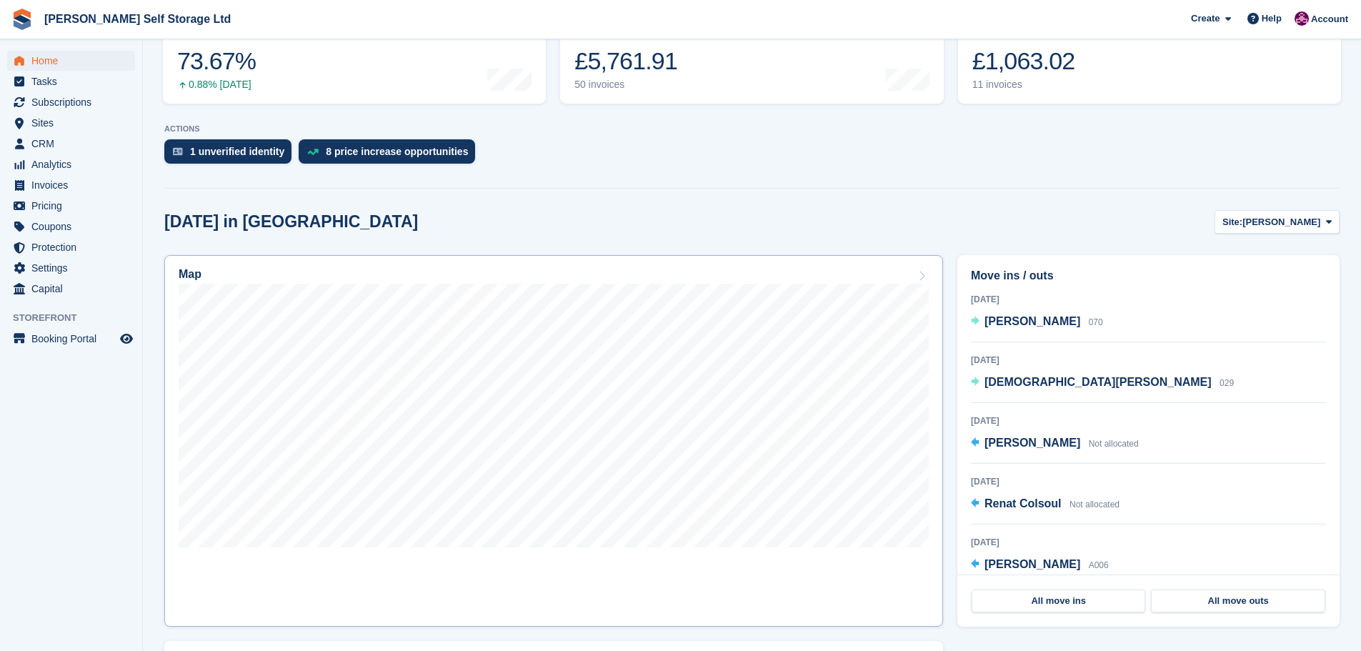
scroll to position [286, 0]
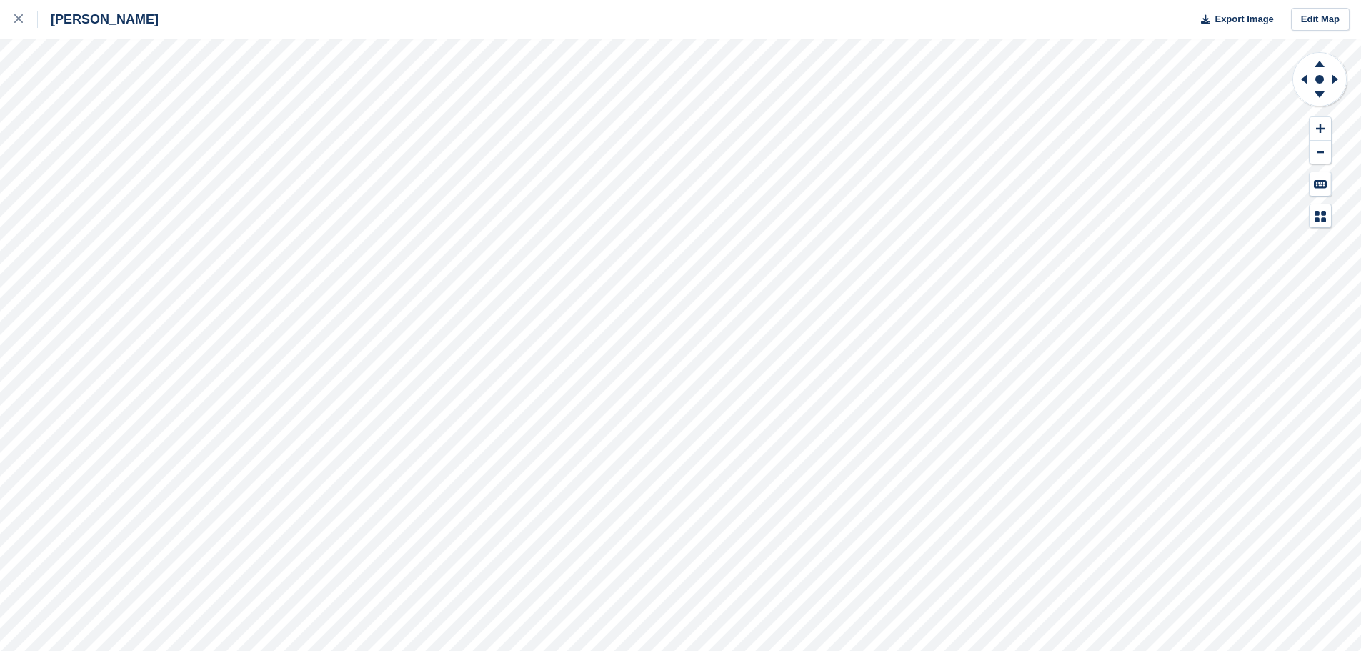
click at [81, 112] on div "[PERSON_NAME] Export Image Edit Map" at bounding box center [680, 325] width 1361 height 651
click at [46, 218] on div "[PERSON_NAME] Export Image Edit Map" at bounding box center [680, 325] width 1361 height 651
click at [49, 211] on div "[PERSON_NAME] Export Image Edit Map" at bounding box center [680, 325] width 1361 height 651
click at [47, 211] on div "[PERSON_NAME] Export Image Edit Map" at bounding box center [680, 325] width 1361 height 651
click at [17, 14] on div at bounding box center [26, 19] width 24 height 17
